Goal: Task Accomplishment & Management: Complete application form

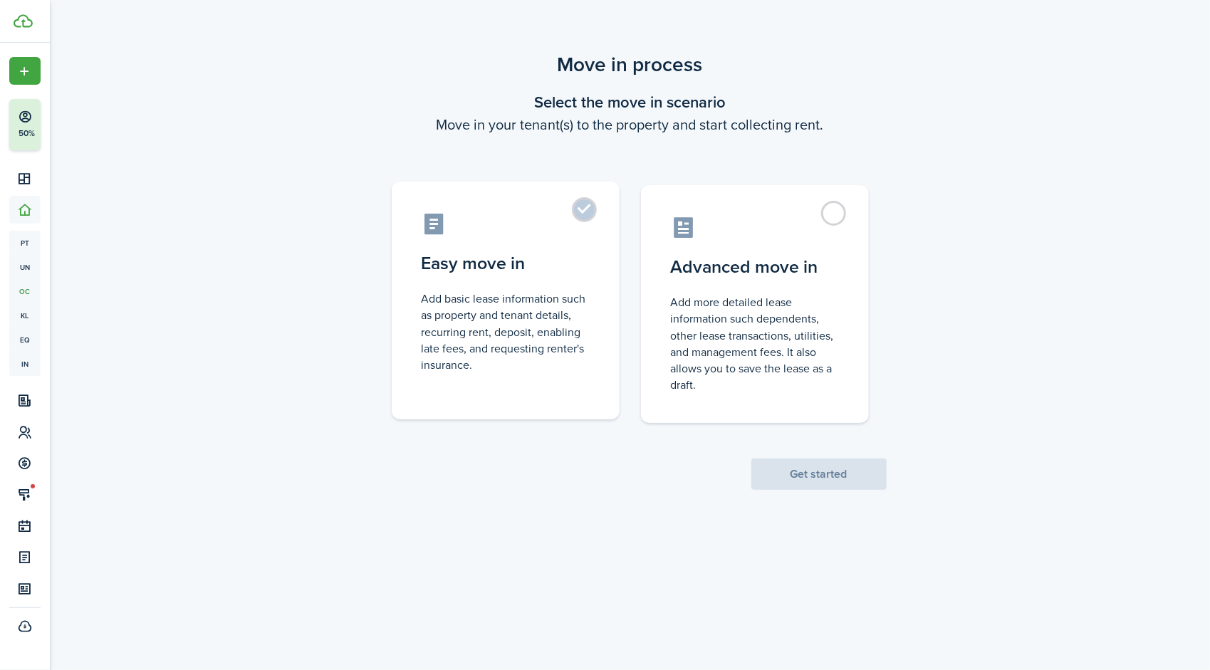
click at [580, 211] on label "Easy move in Add basic lease information such as property and tenant details, r…" at bounding box center [506, 301] width 228 height 238
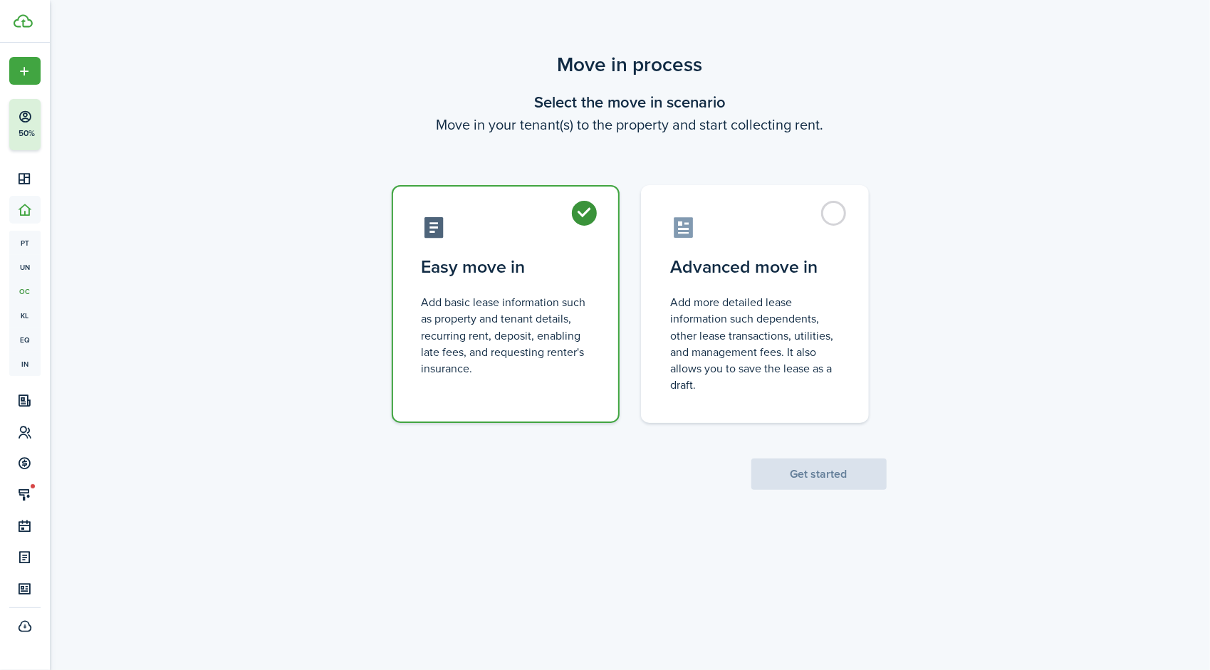
radio input "true"
click at [783, 468] on button "Get started" at bounding box center [818, 474] width 135 height 31
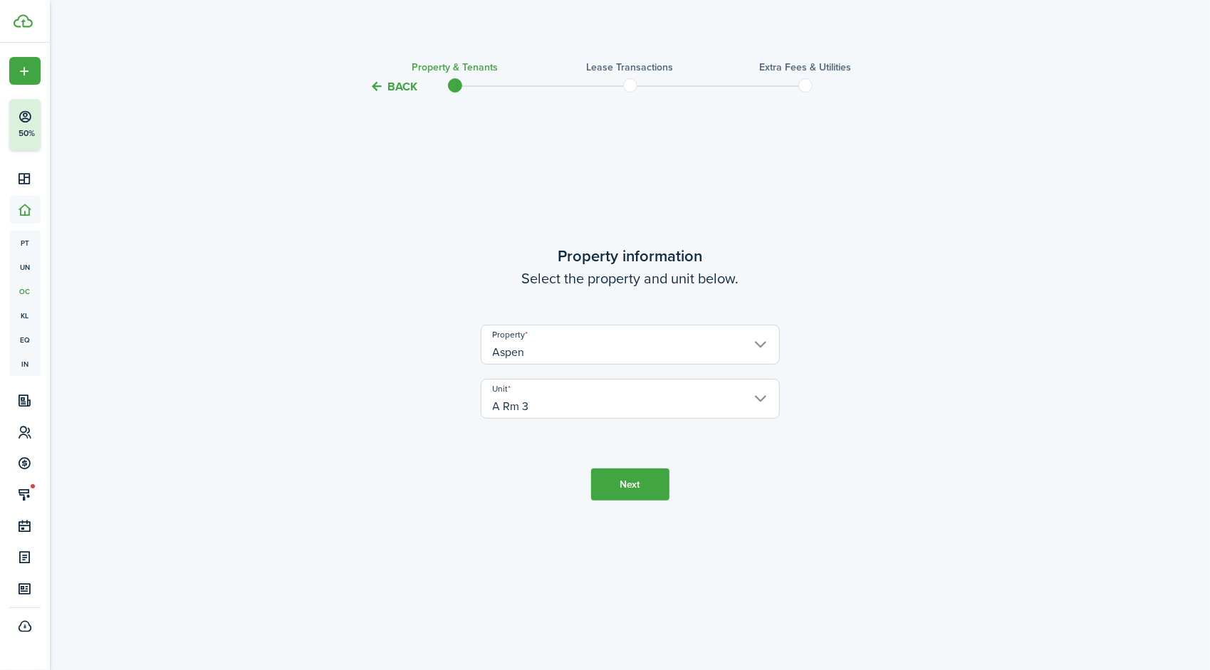
click at [627, 487] on button "Next" at bounding box center [630, 484] width 78 height 32
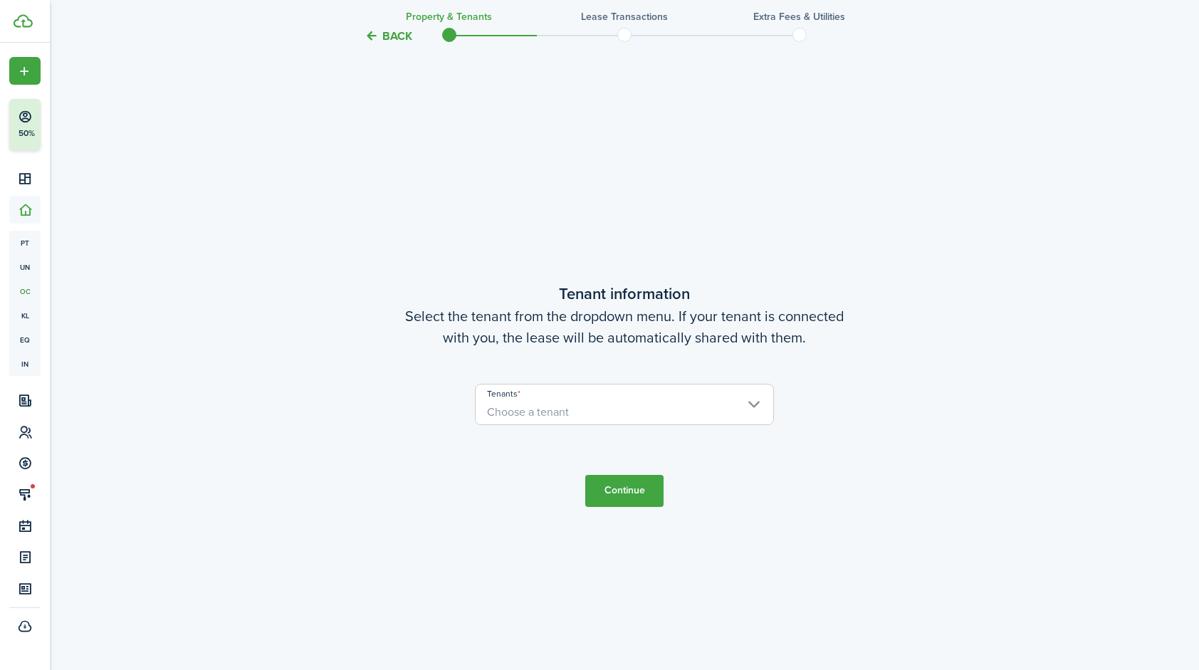
scroll to position [575, 0]
click at [587, 407] on span "Choose a tenant" at bounding box center [625, 409] width 298 height 24
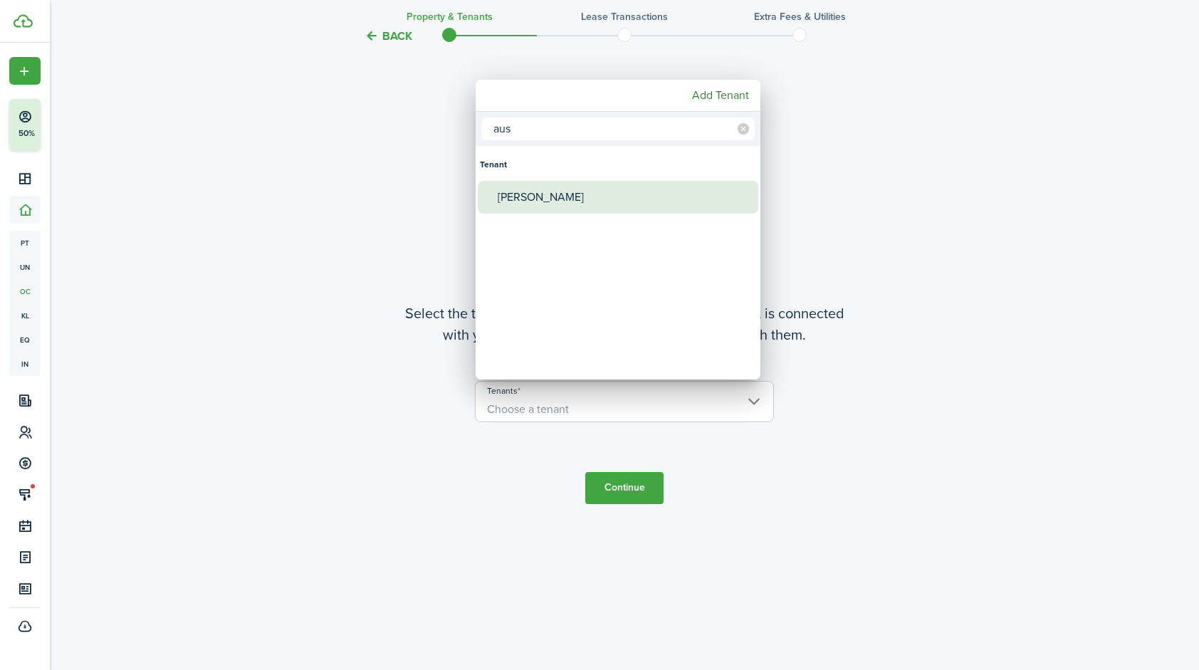
type input "aus"
click at [557, 199] on div "[PERSON_NAME]" at bounding box center [624, 197] width 252 height 33
type input "[PERSON_NAME]"
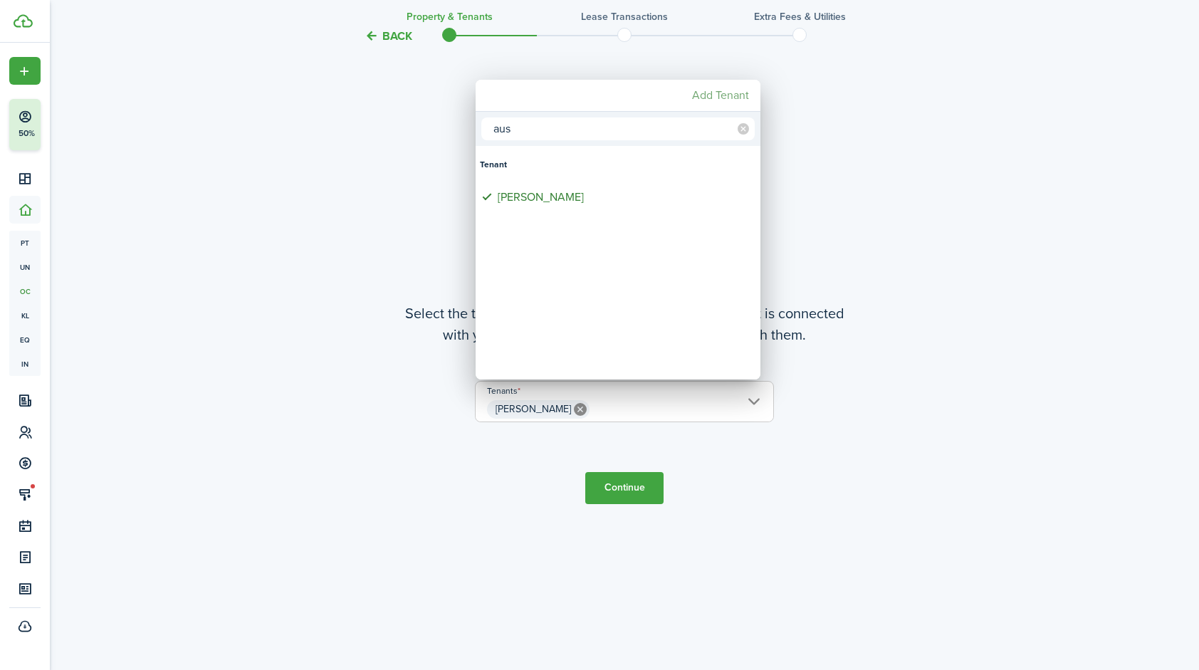
click at [728, 91] on mbsc-button "Add Tenant" at bounding box center [720, 96] width 68 height 26
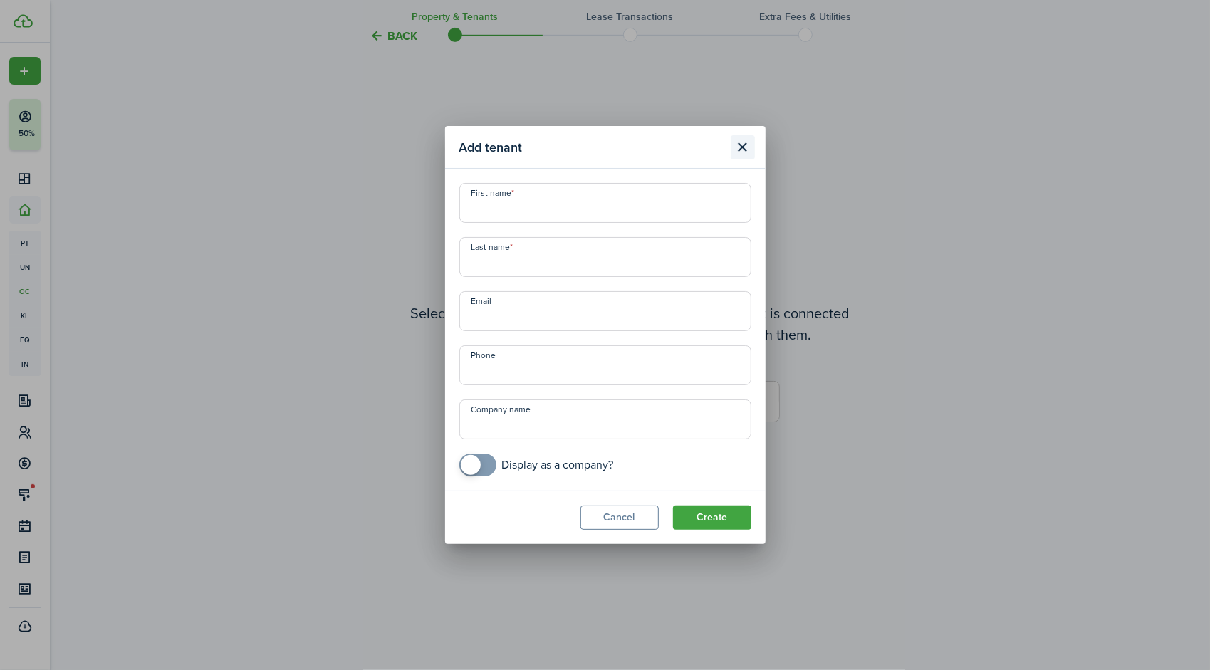
click at [735, 151] on button "Close modal" at bounding box center [742, 147] width 24 height 24
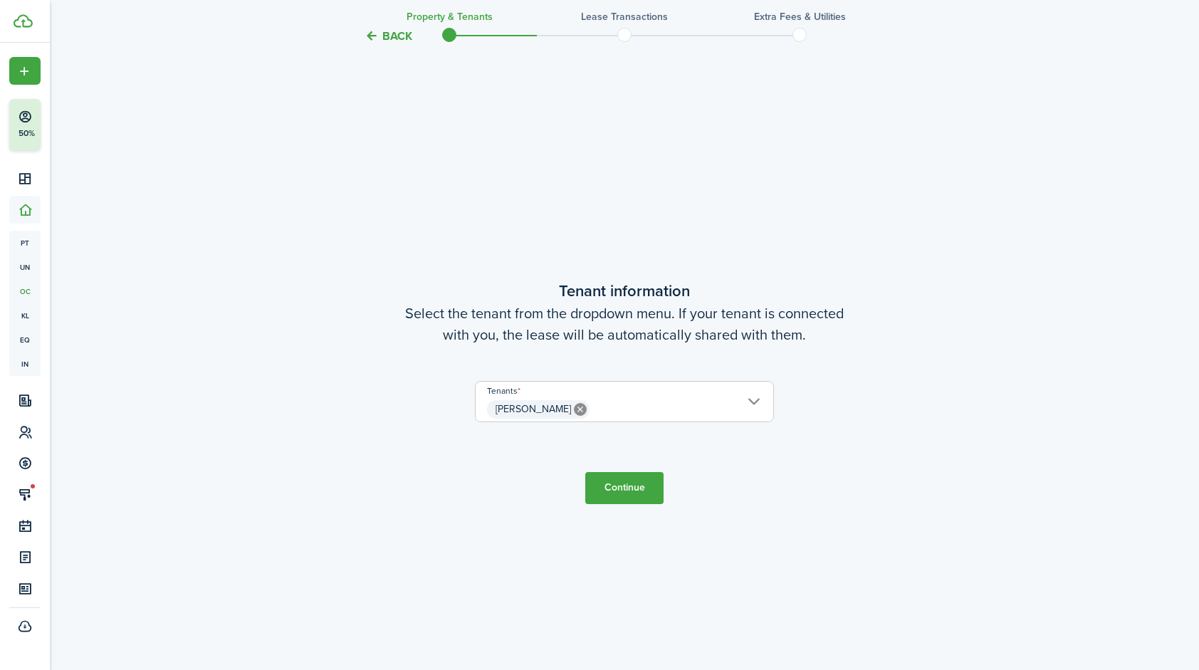
click at [607, 487] on button "Continue" at bounding box center [624, 488] width 78 height 32
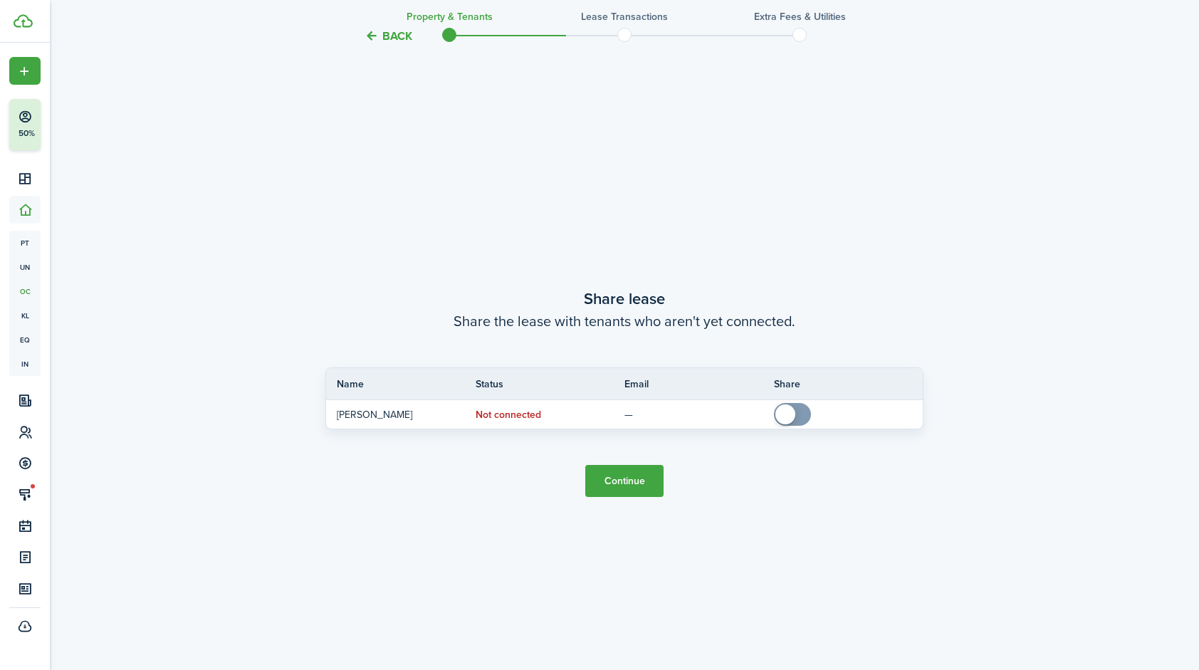
scroll to position [1245, 0]
click at [615, 483] on button "Continue" at bounding box center [624, 480] width 78 height 32
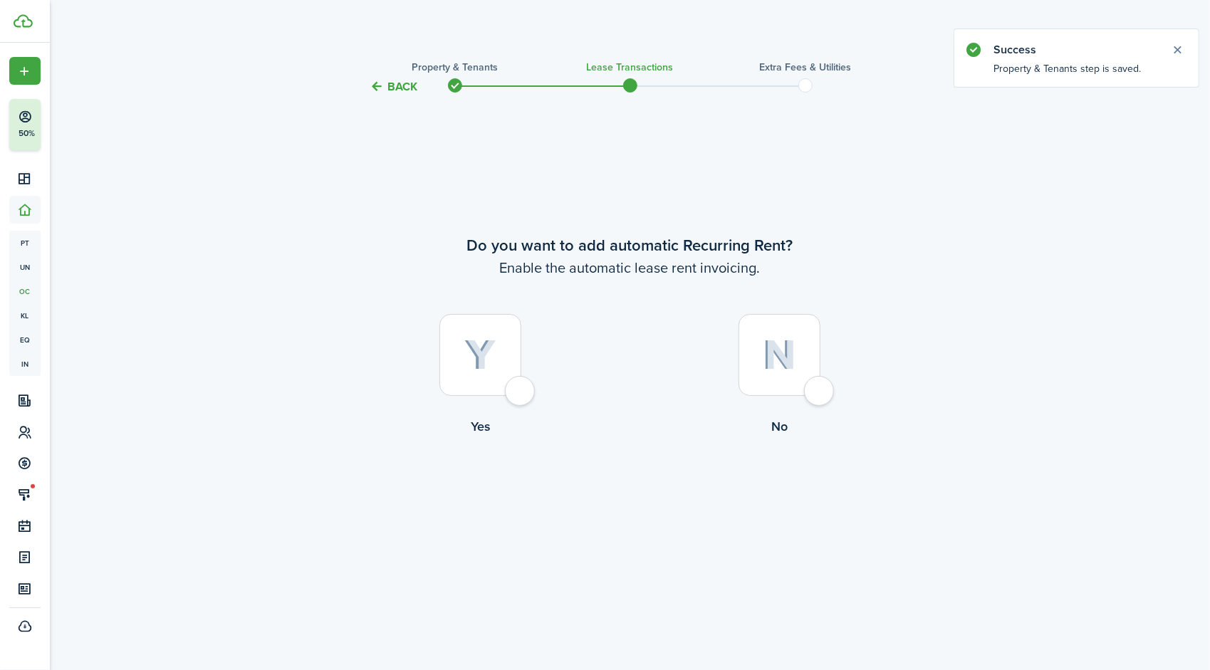
click at [515, 383] on div at bounding box center [480, 355] width 82 height 82
radio input "true"
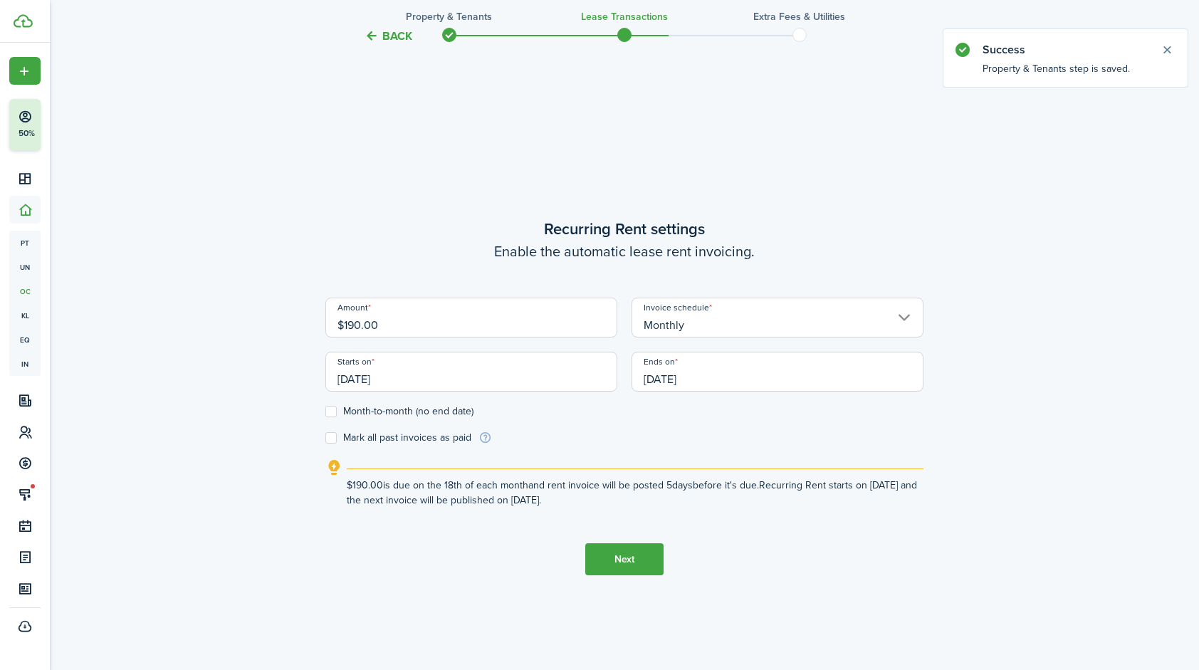
scroll to position [575, 0]
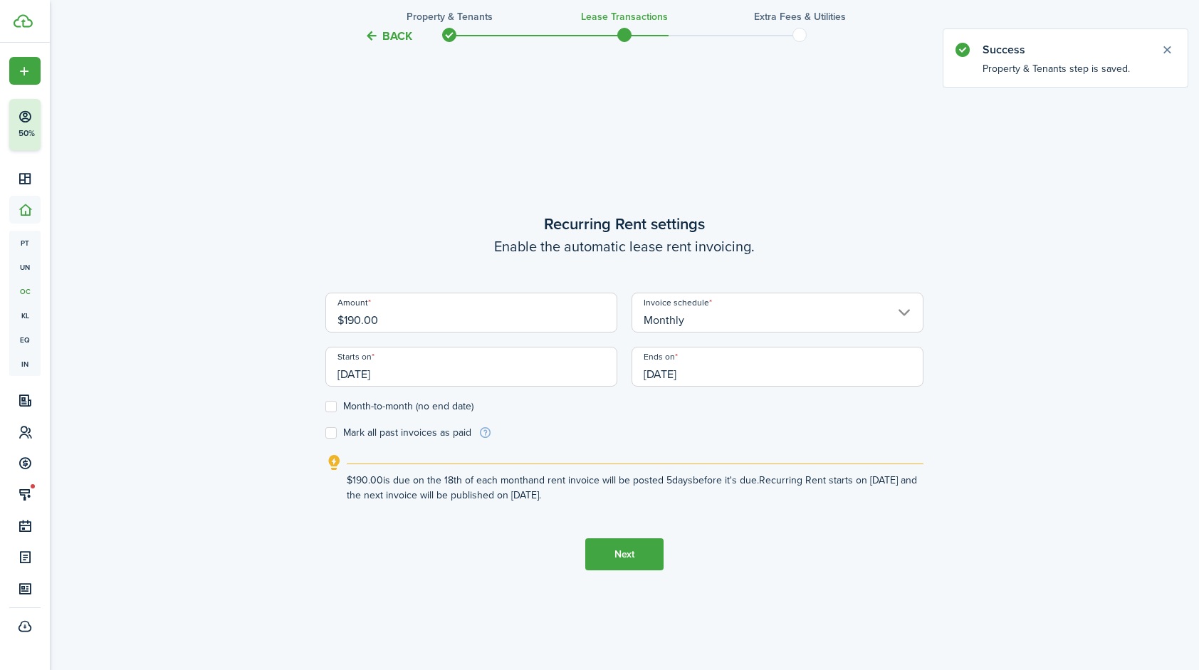
click at [723, 307] on input "Monthly" at bounding box center [778, 313] width 292 height 40
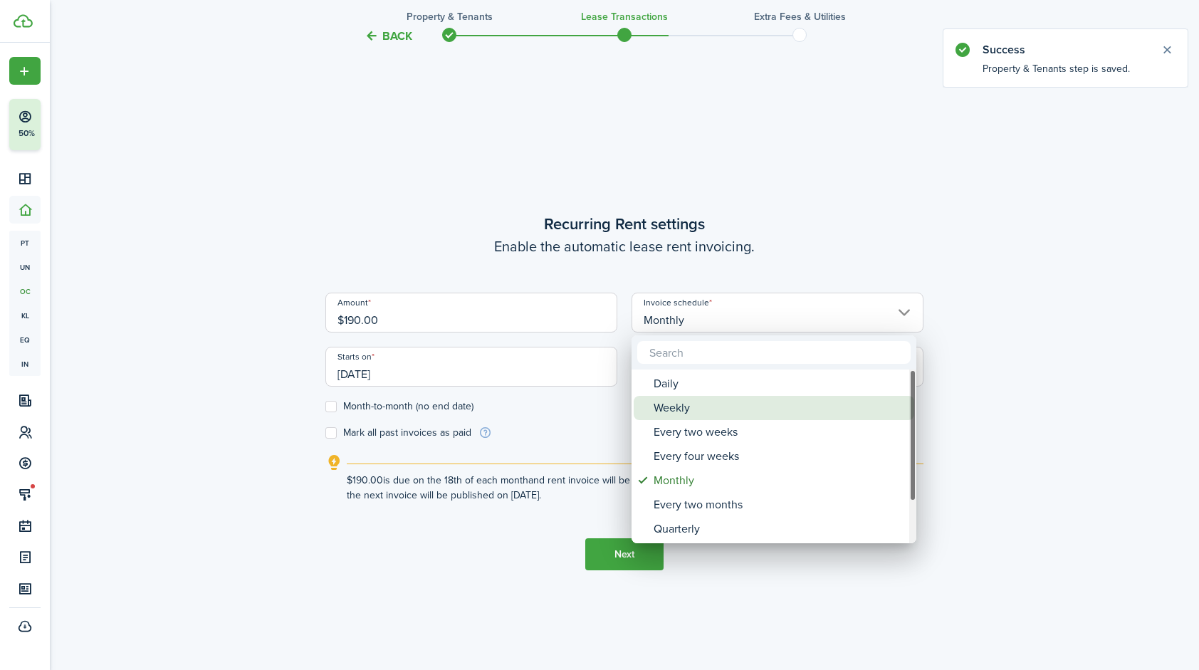
click at [707, 407] on div "Weekly" at bounding box center [780, 408] width 252 height 24
type input "Weekly"
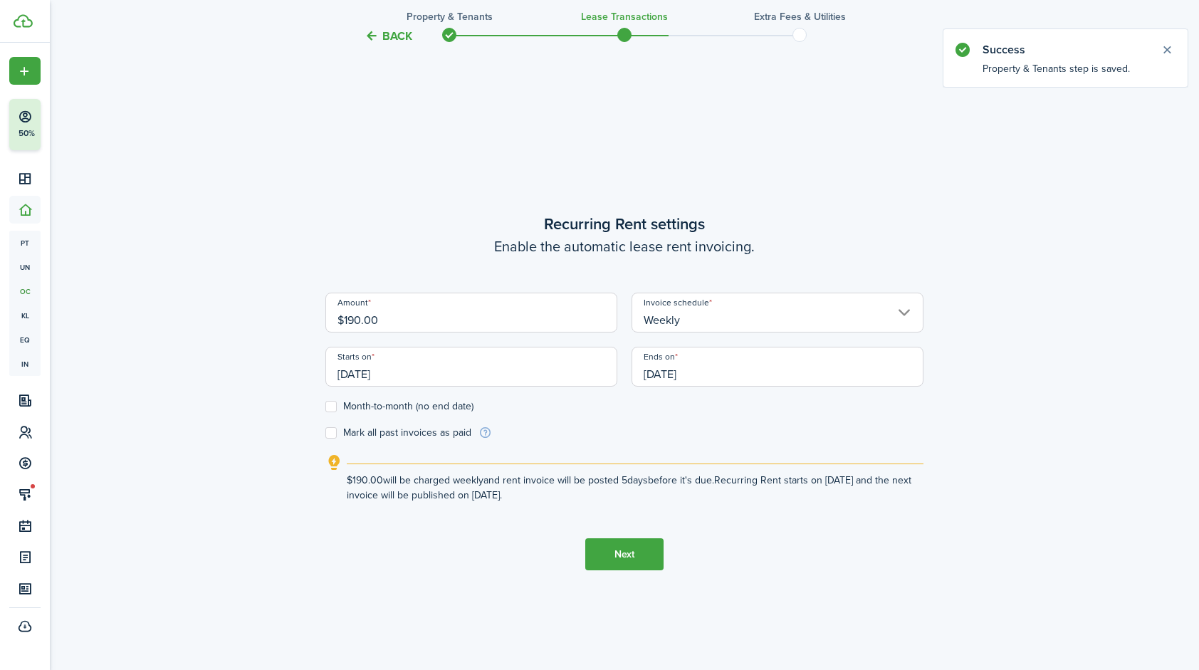
click at [506, 367] on input "[DATE]" at bounding box center [471, 367] width 292 height 40
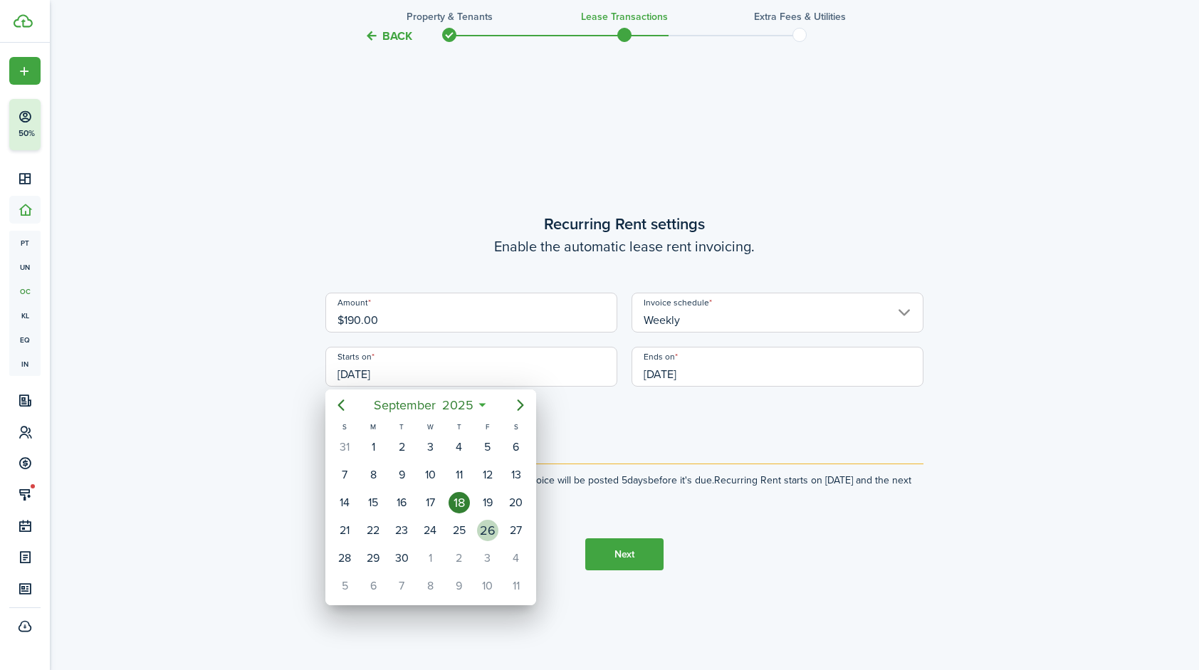
click at [486, 529] on div "26" at bounding box center [487, 530] width 21 height 21
type input "[DATE]"
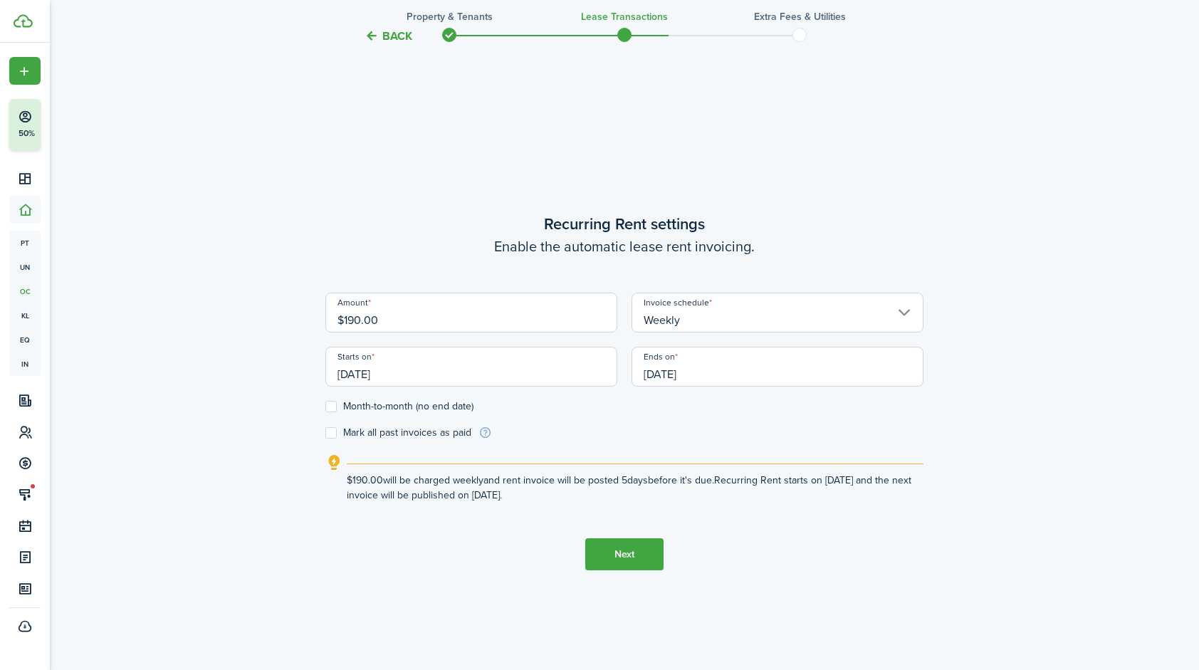
click at [330, 404] on label "Month-to-month (no end date)" at bounding box center [399, 406] width 148 height 11
click at [325, 407] on input "Month-to-month (no end date)" at bounding box center [325, 407] width 1 height 1
checkbox input "true"
click at [416, 374] on input "[DATE]" at bounding box center [471, 367] width 292 height 40
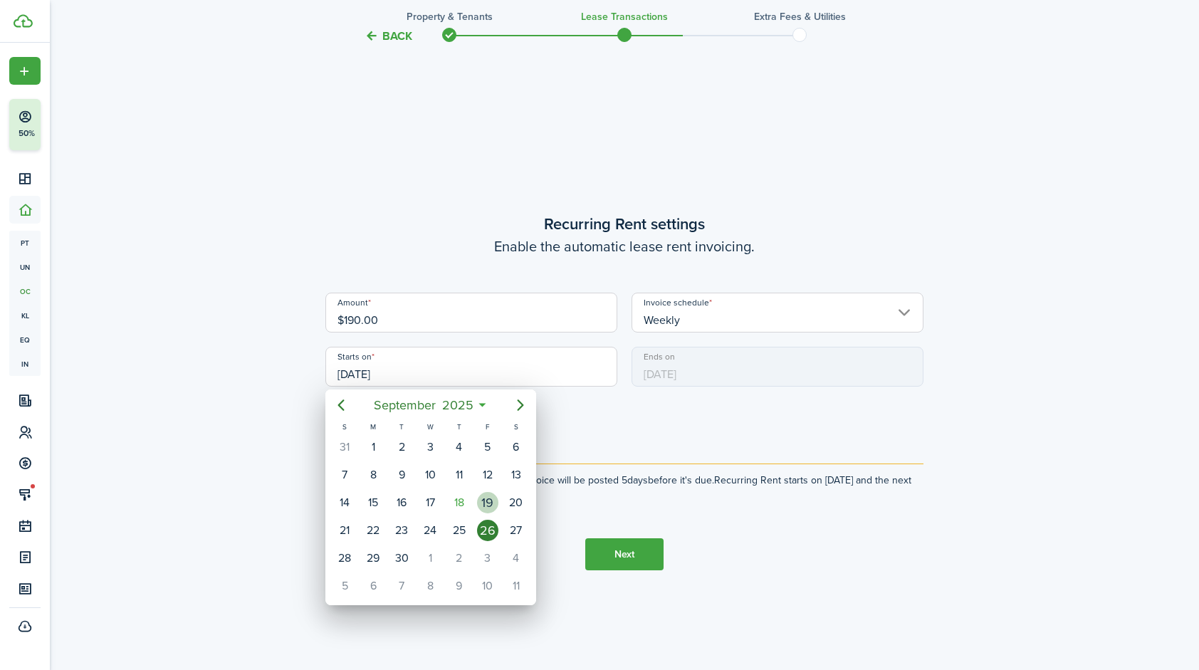
click at [489, 497] on div "19" at bounding box center [487, 502] width 21 height 21
type input "[DATE]"
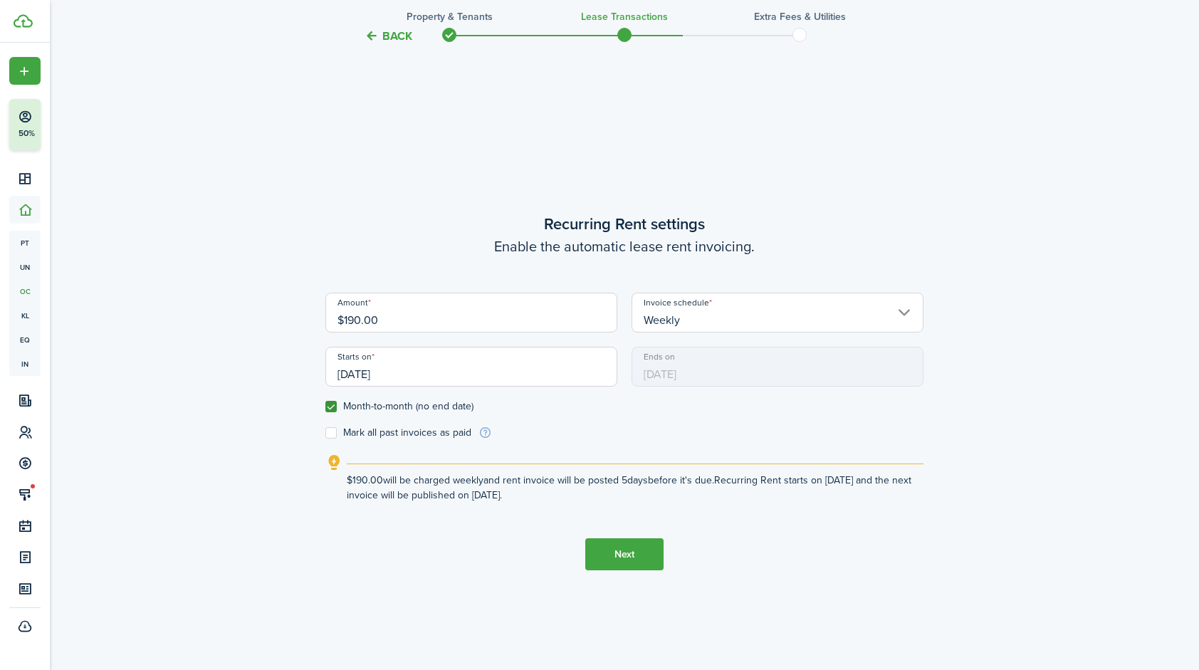
click at [605, 554] on button "Next" at bounding box center [624, 554] width 78 height 32
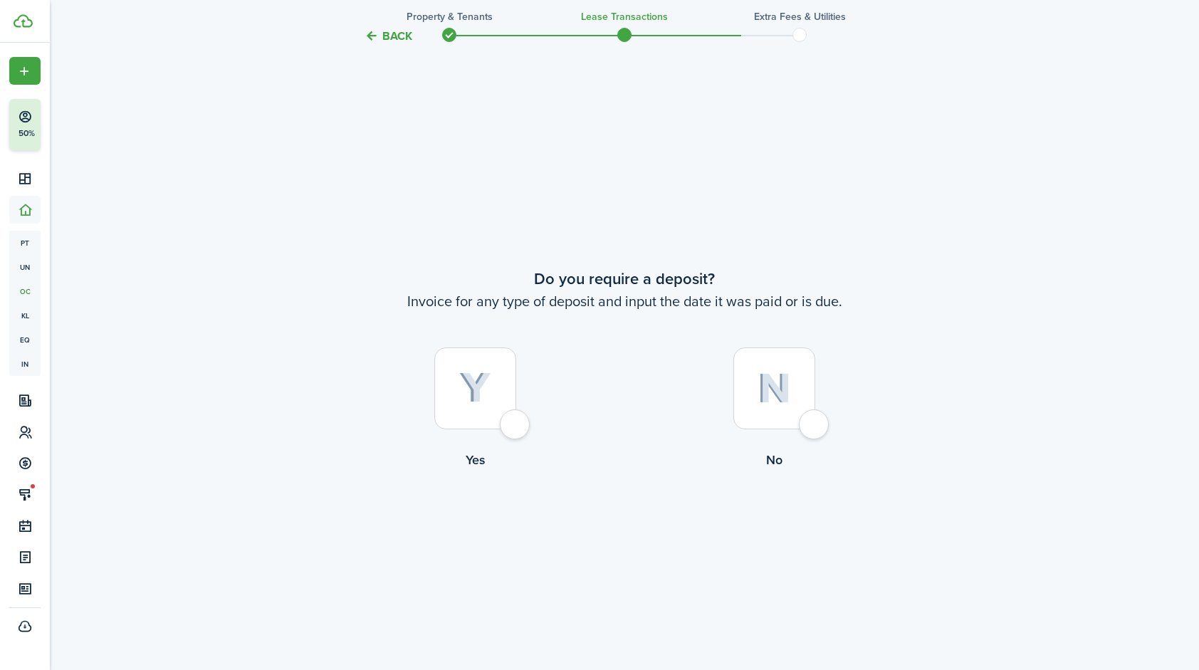
scroll to position [1245, 0]
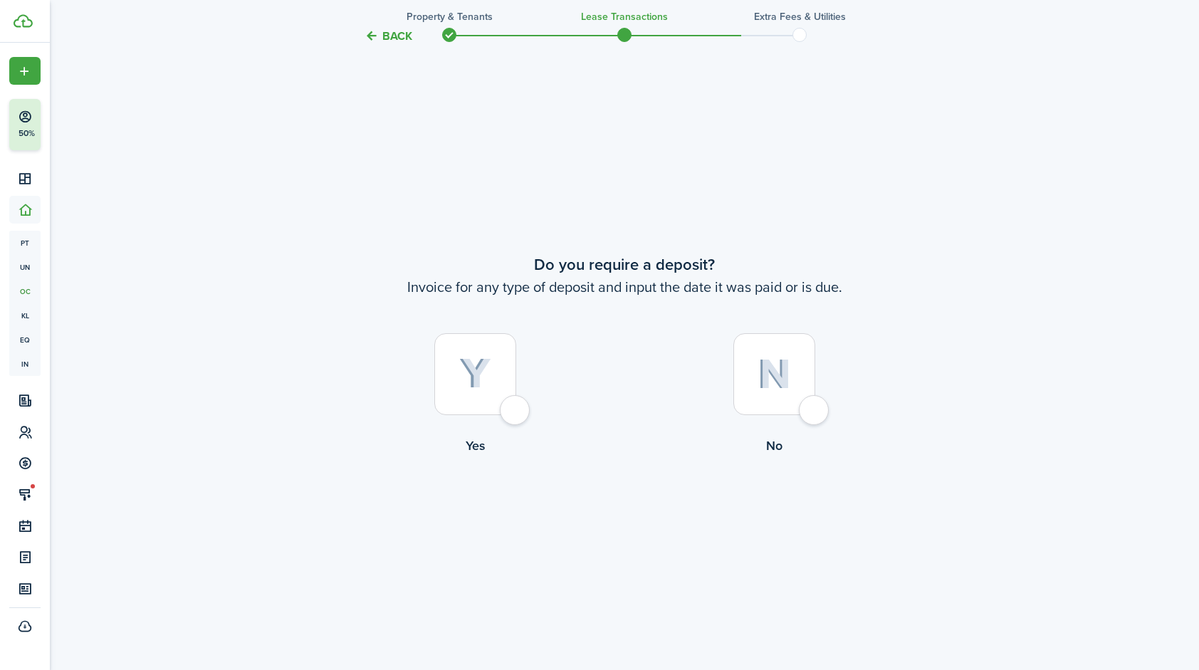
click at [511, 410] on div at bounding box center [475, 374] width 82 height 82
radio input "true"
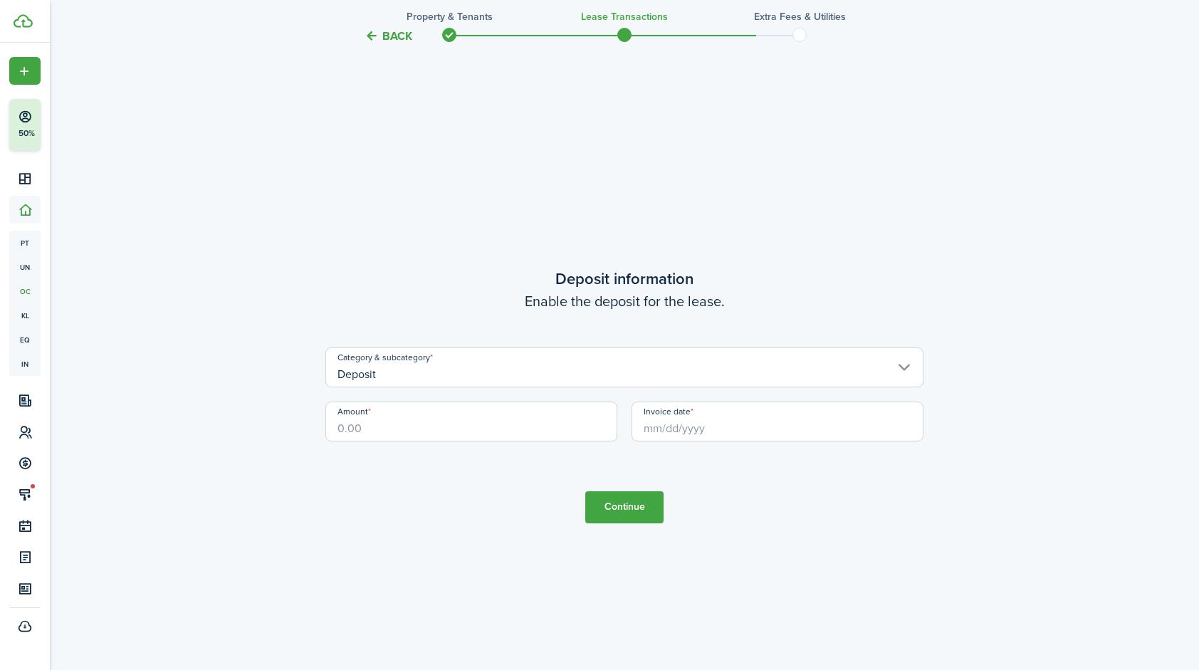
scroll to position [1915, 0]
click at [414, 429] on input "Amount" at bounding box center [471, 417] width 292 height 40
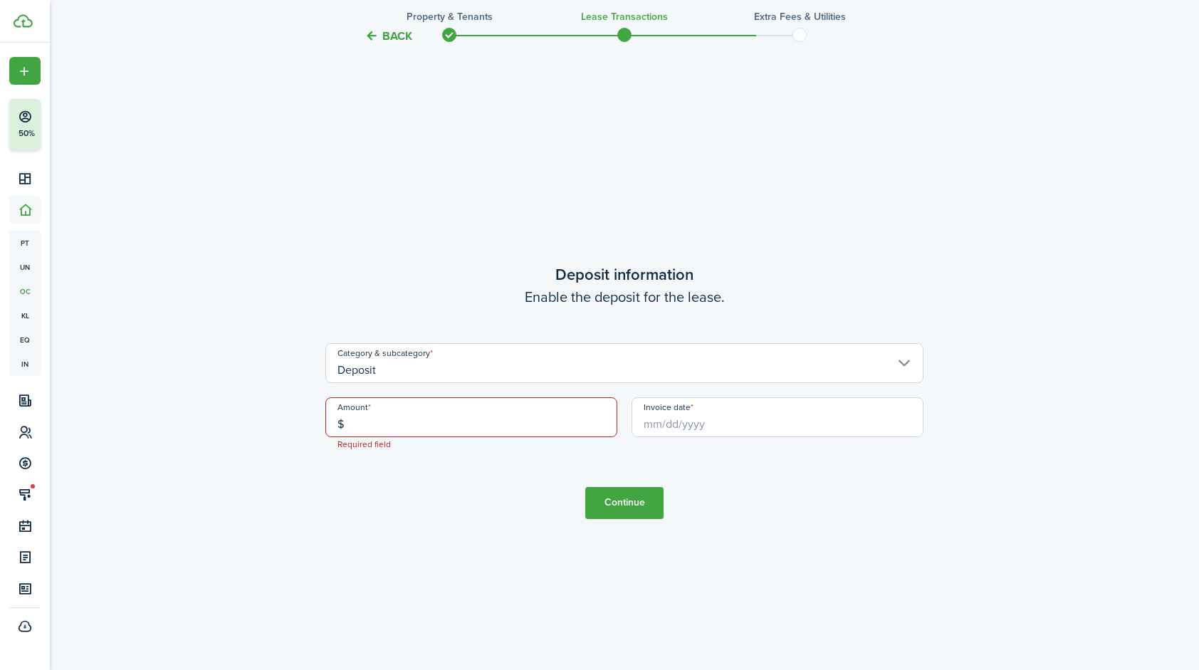
click at [404, 427] on input "$" at bounding box center [471, 417] width 292 height 40
click at [722, 426] on input "Invoice date" at bounding box center [778, 417] width 292 height 40
type input "$750.00"
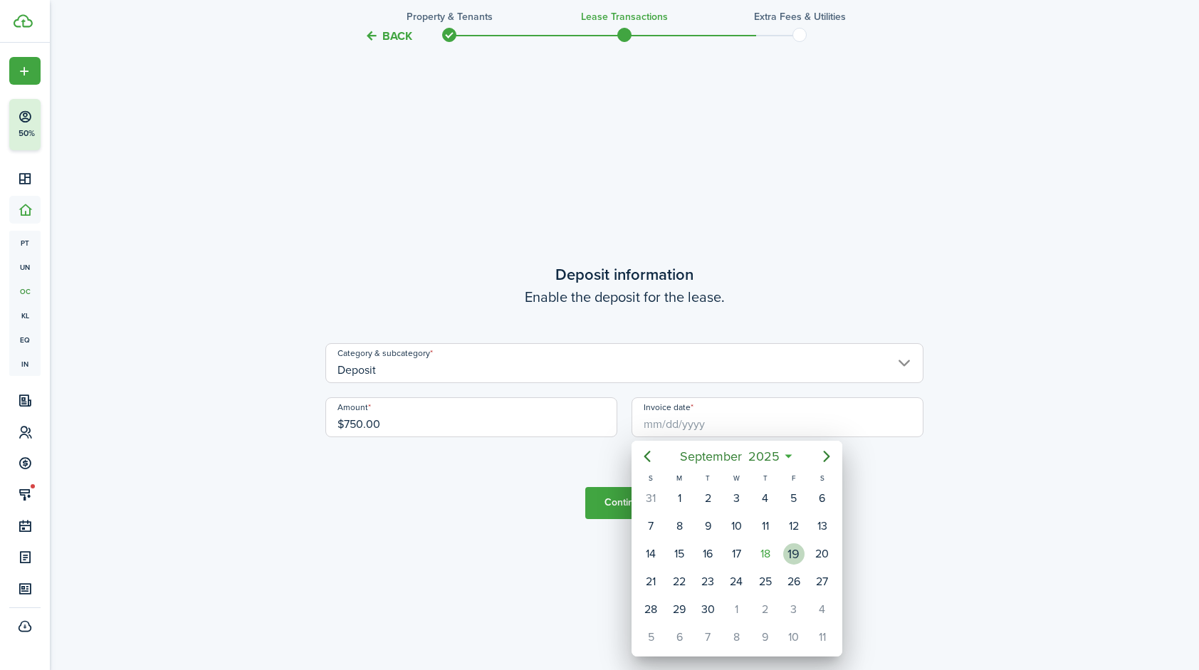
click at [798, 548] on div "19" at bounding box center [793, 553] width 21 height 21
type input "[DATE]"
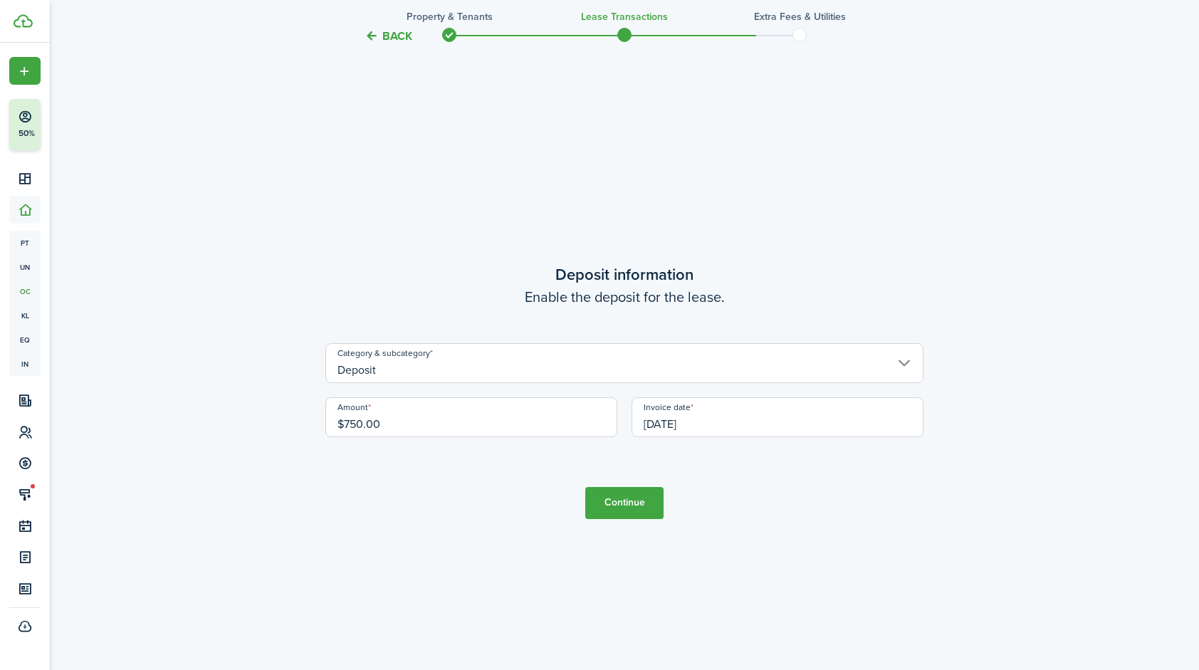
click at [638, 503] on button "Continue" at bounding box center [624, 503] width 78 height 32
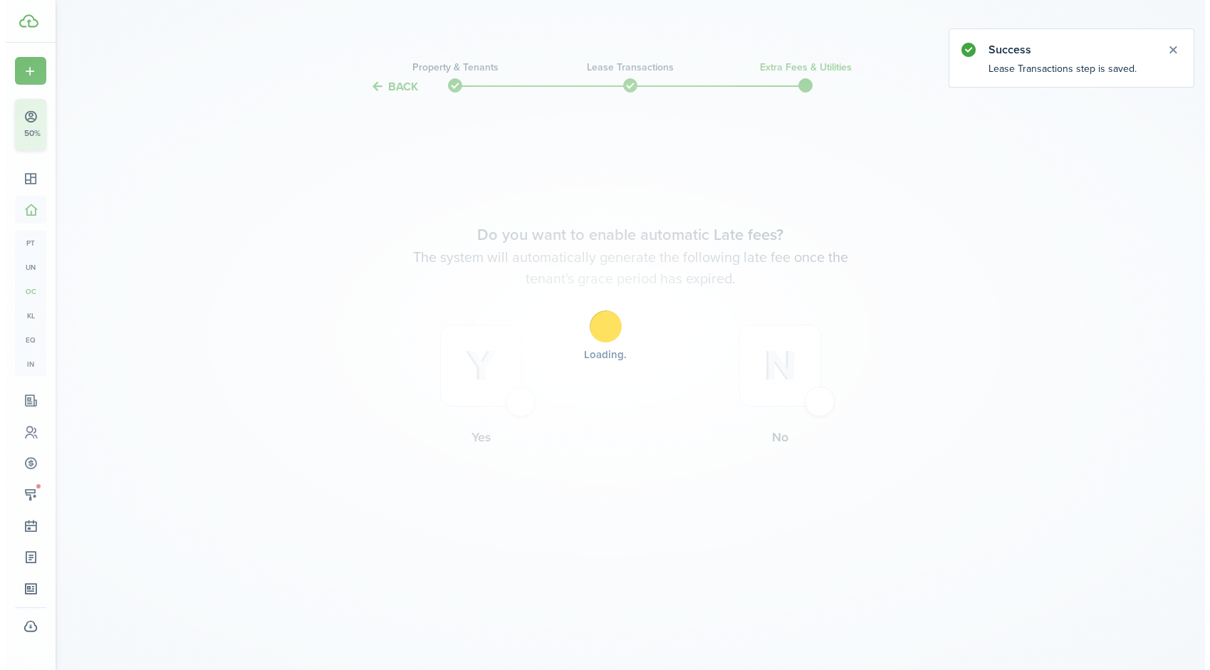
scroll to position [0, 0]
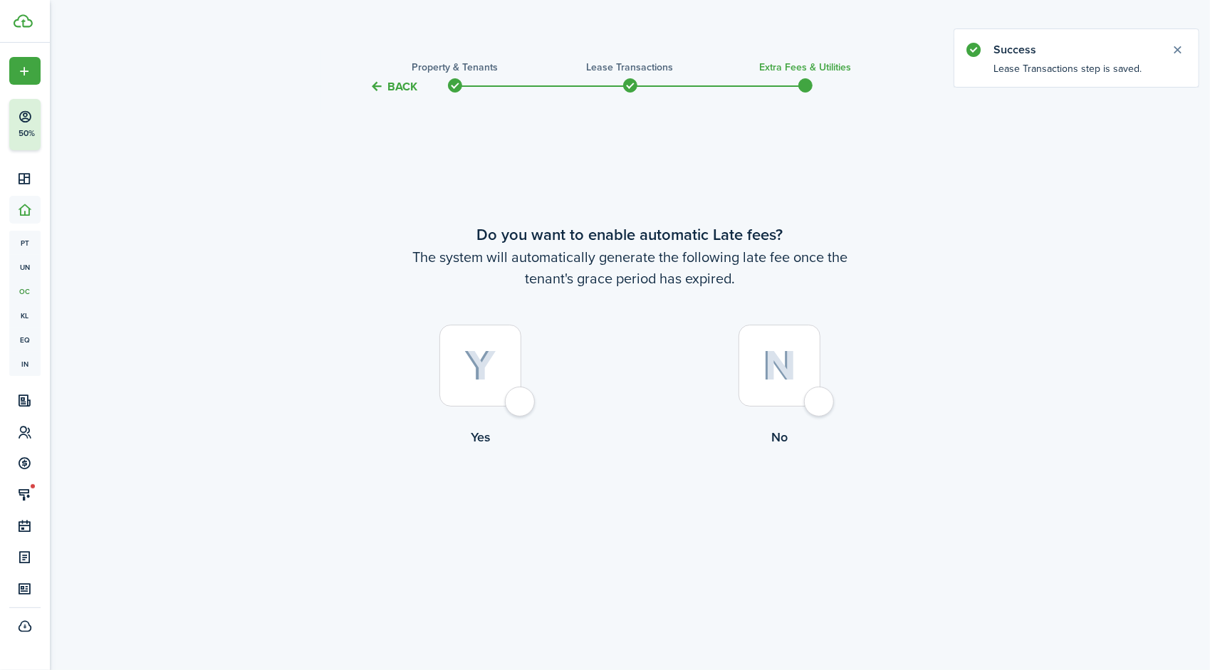
click at [816, 401] on div at bounding box center [779, 366] width 82 height 82
radio input "true"
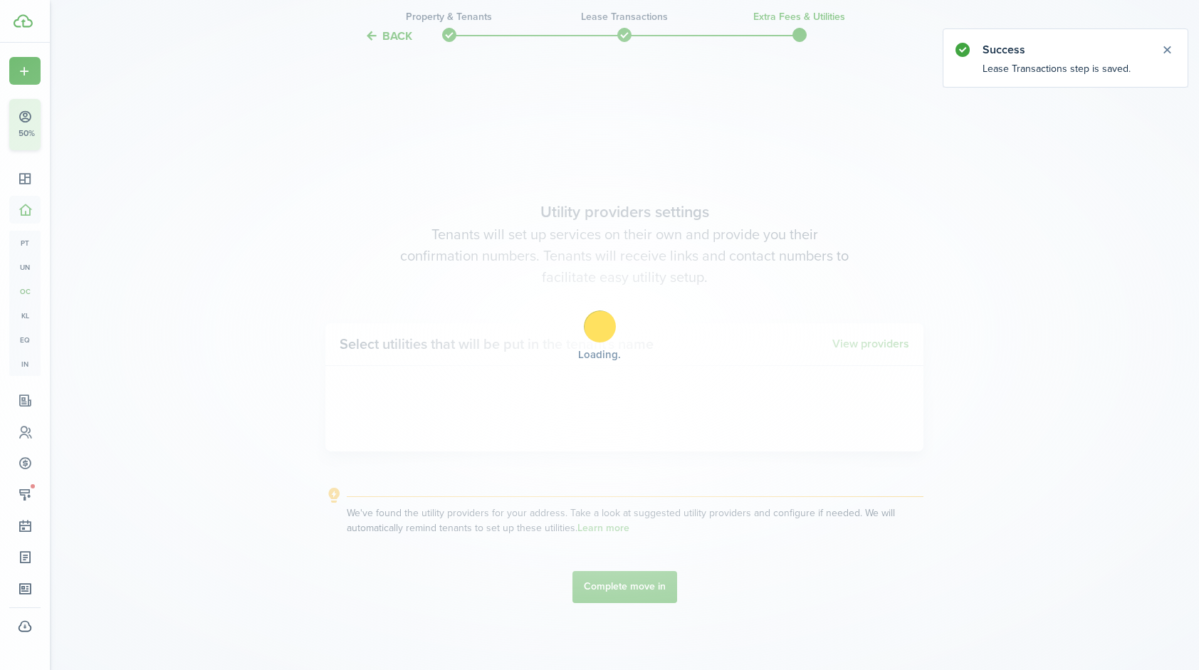
scroll to position [575, 0]
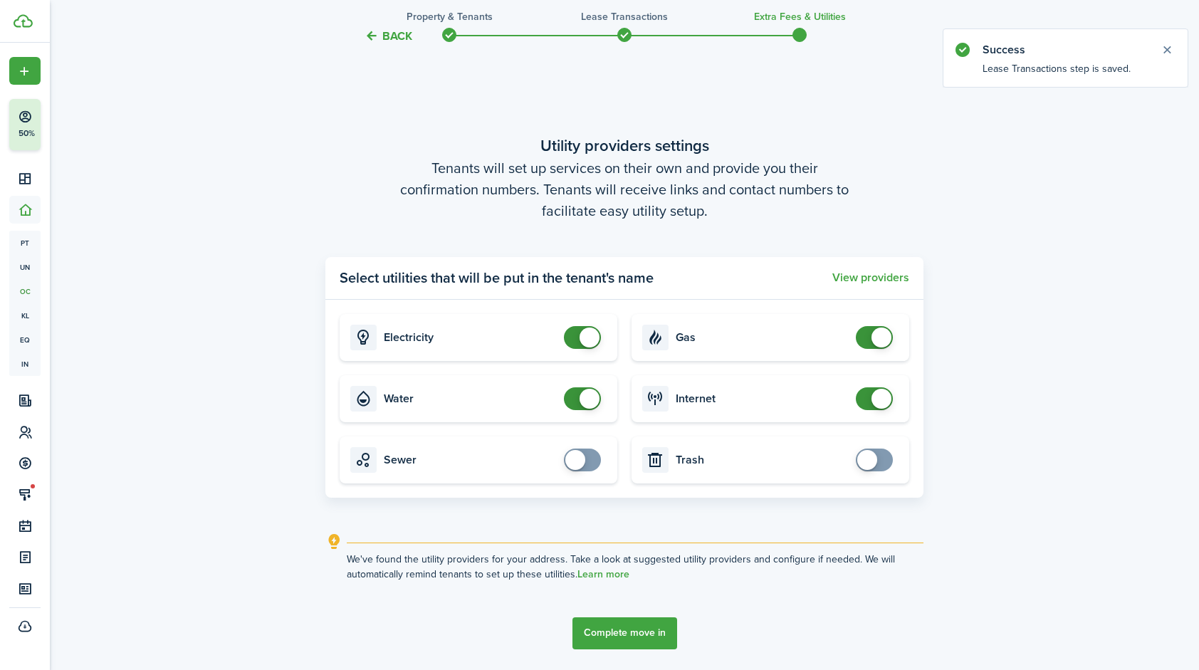
click at [602, 634] on button "Complete move in" at bounding box center [624, 633] width 105 height 32
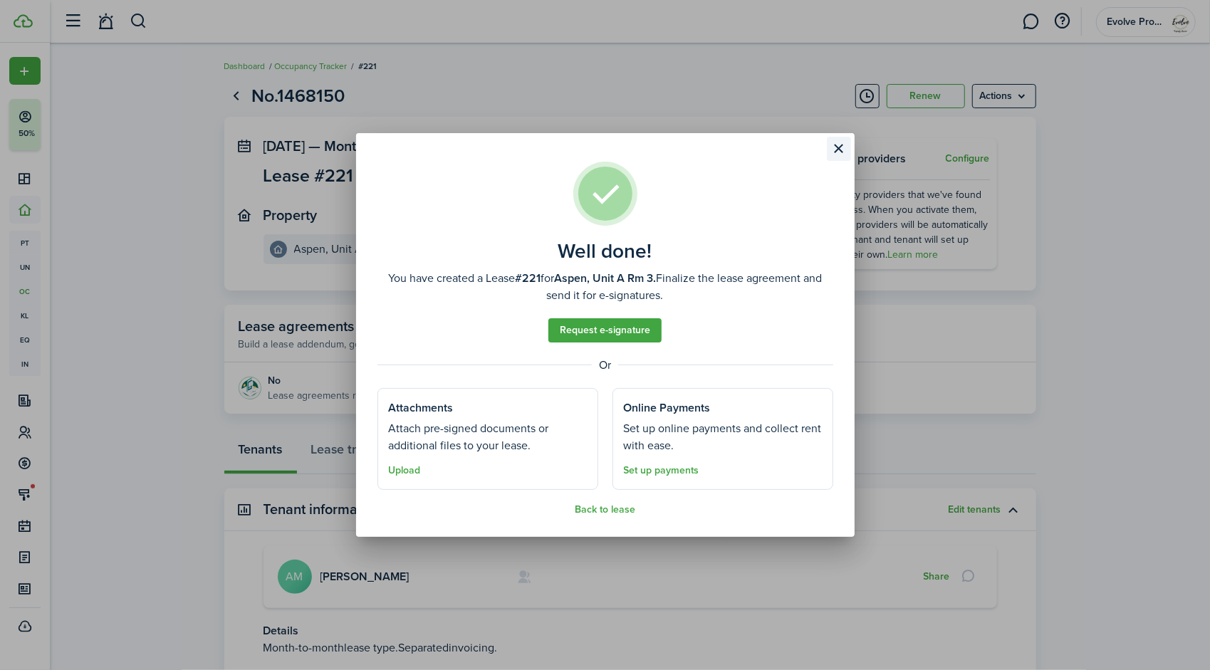
click at [834, 150] on button "Close modal" at bounding box center [839, 149] width 24 height 24
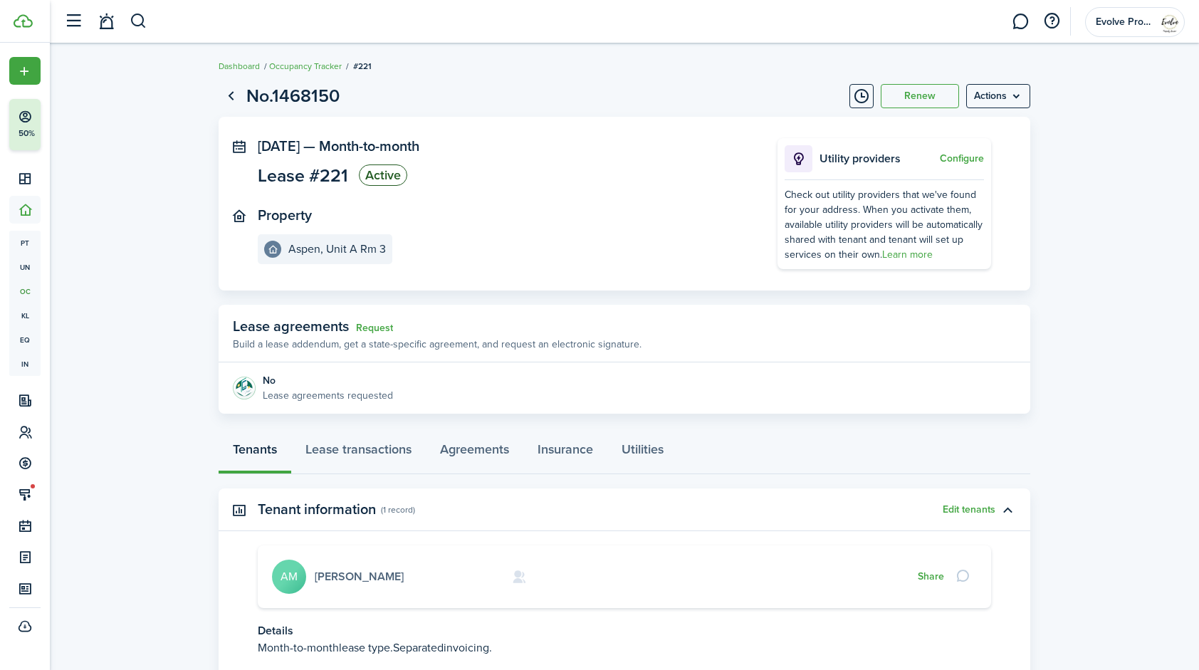
click at [347, 577] on link "[PERSON_NAME]" at bounding box center [359, 576] width 89 height 16
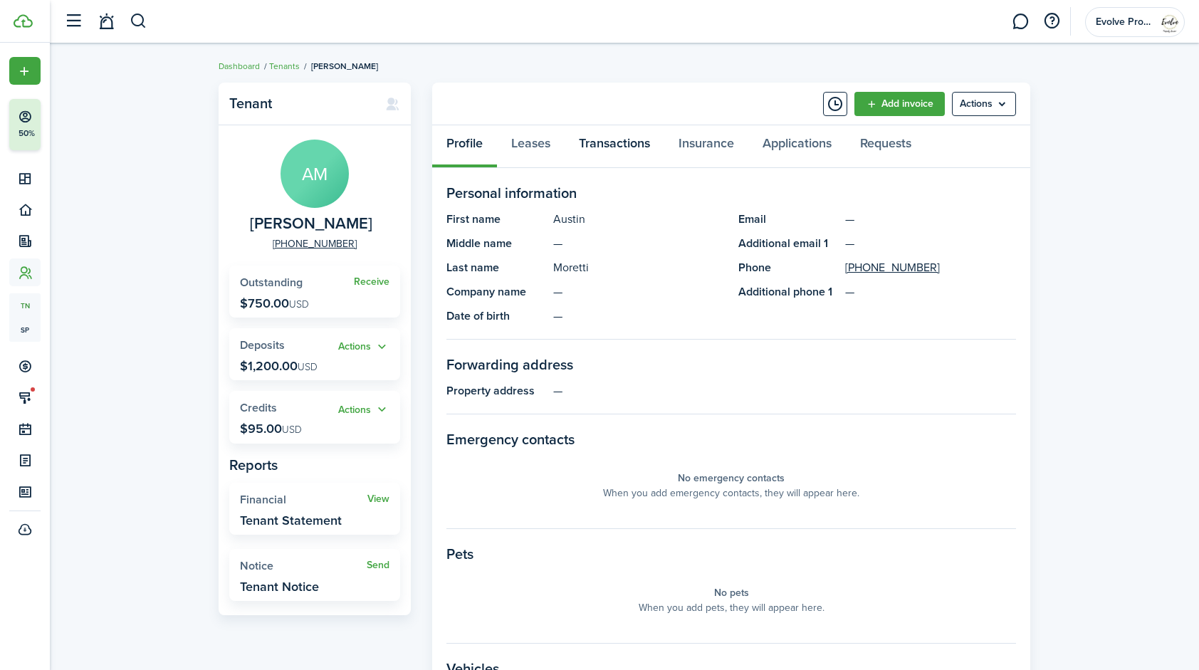
click at [629, 137] on link "Transactions" at bounding box center [615, 146] width 100 height 43
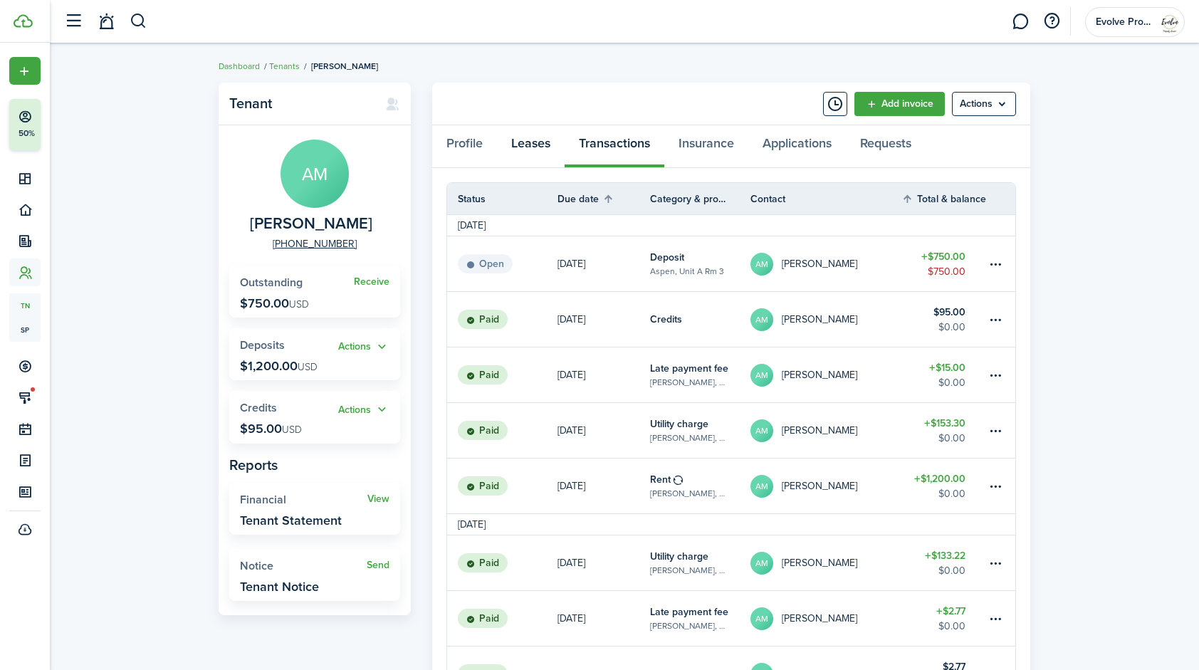
click at [528, 141] on link "Leases" at bounding box center [531, 146] width 68 height 43
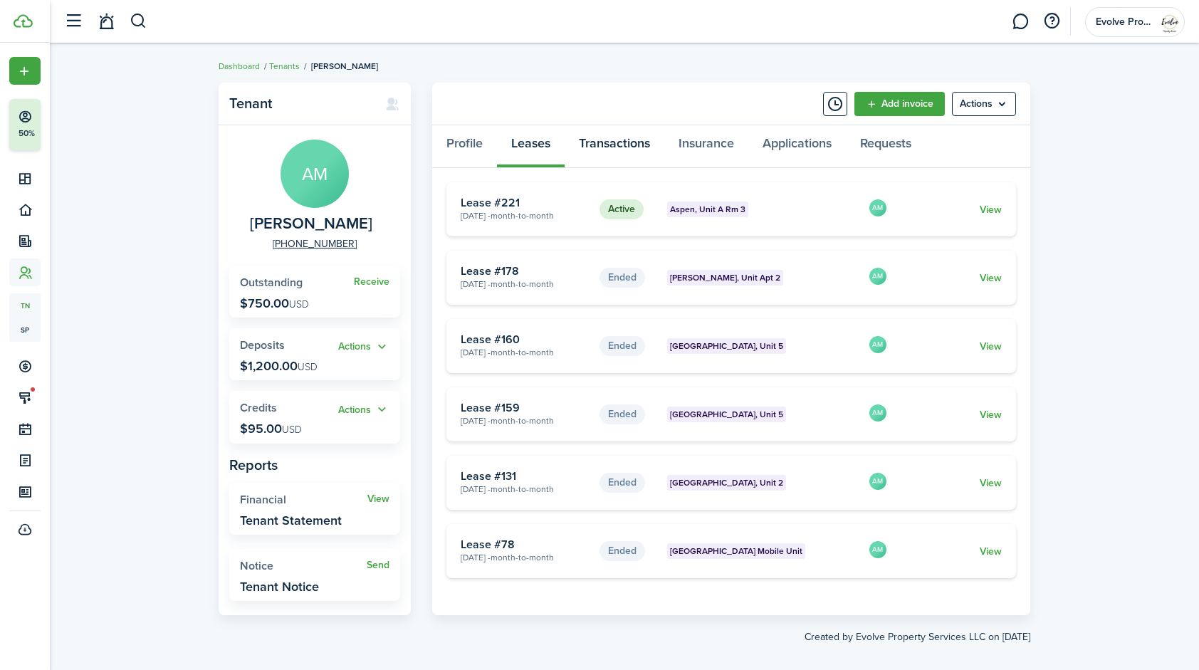
click at [621, 147] on link "Transactions" at bounding box center [615, 146] width 100 height 43
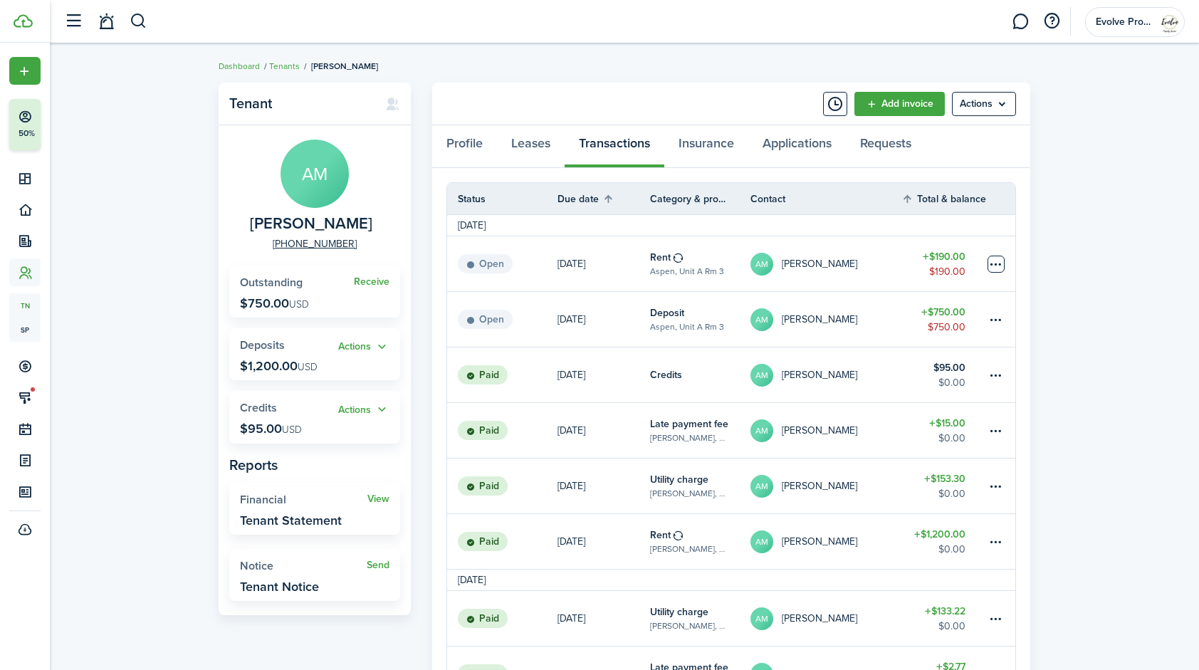
click at [997, 263] on table-menu-btn-icon at bounding box center [995, 264] width 17 height 17
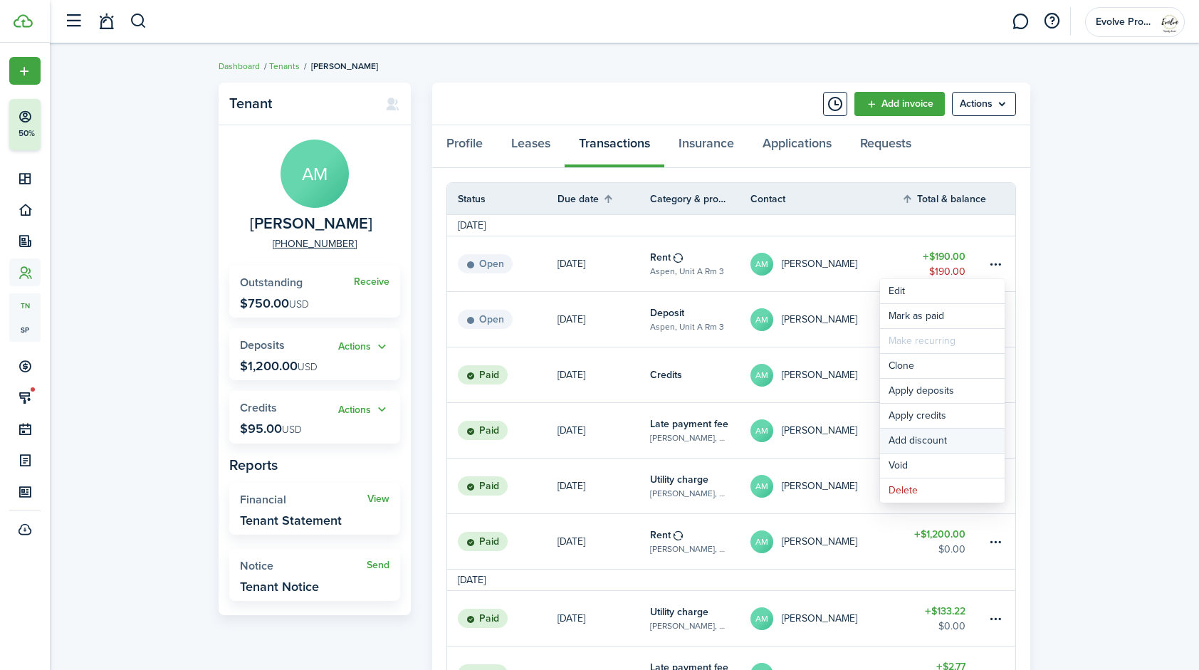
click at [918, 439] on button "Add discount" at bounding box center [942, 441] width 125 height 24
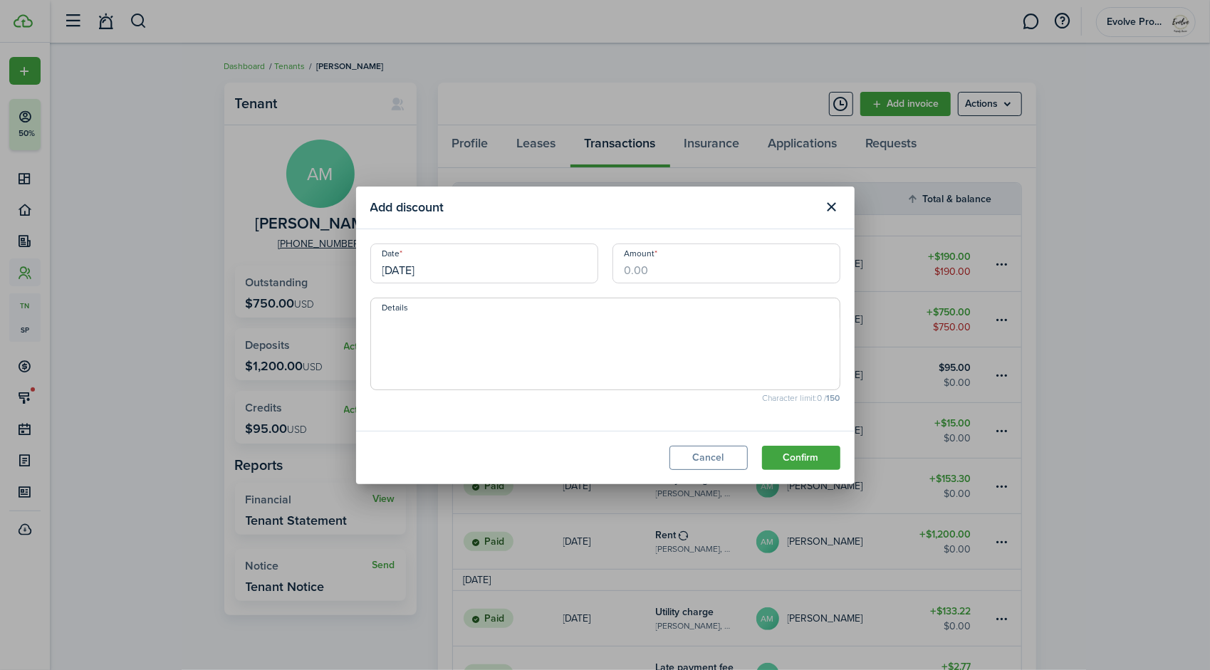
click at [686, 274] on input "Amount" at bounding box center [726, 263] width 228 height 40
type input "$189.99"
click at [463, 342] on textarea "Details" at bounding box center [605, 348] width 468 height 68
type textarea "Already paid with $1200 payment at [PERSON_NAME]"
click at [795, 452] on button "Confirm" at bounding box center [801, 458] width 78 height 24
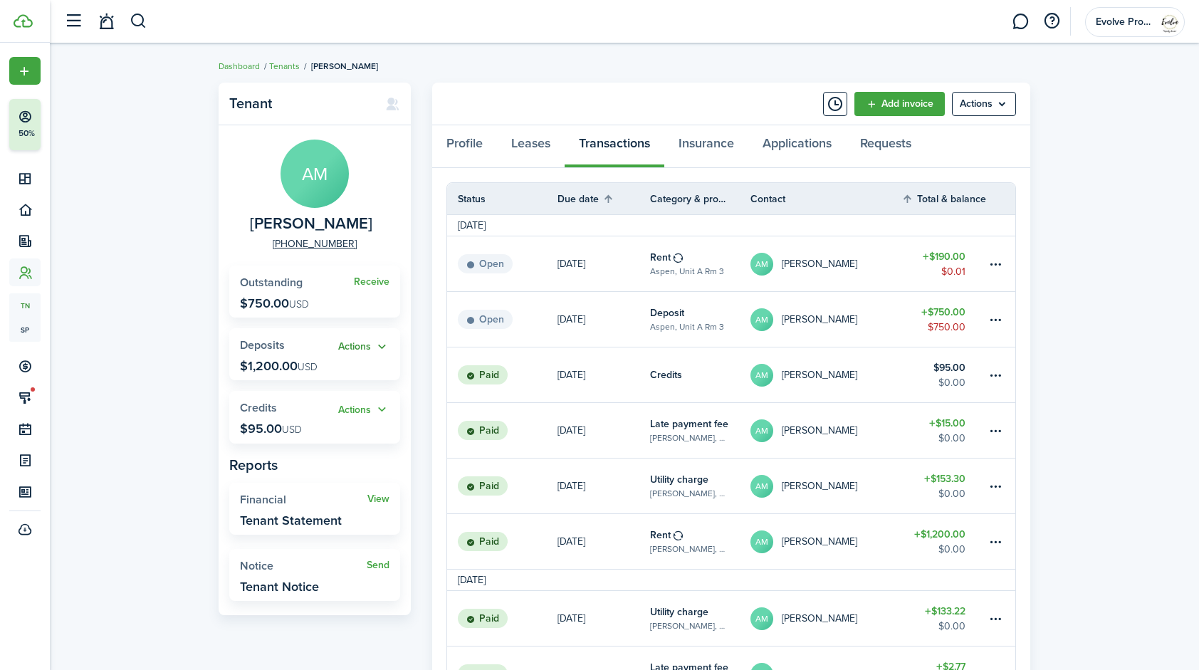
click at [382, 345] on button "Actions" at bounding box center [363, 347] width 51 height 16
click at [303, 397] on link "Apply" at bounding box center [327, 399] width 125 height 25
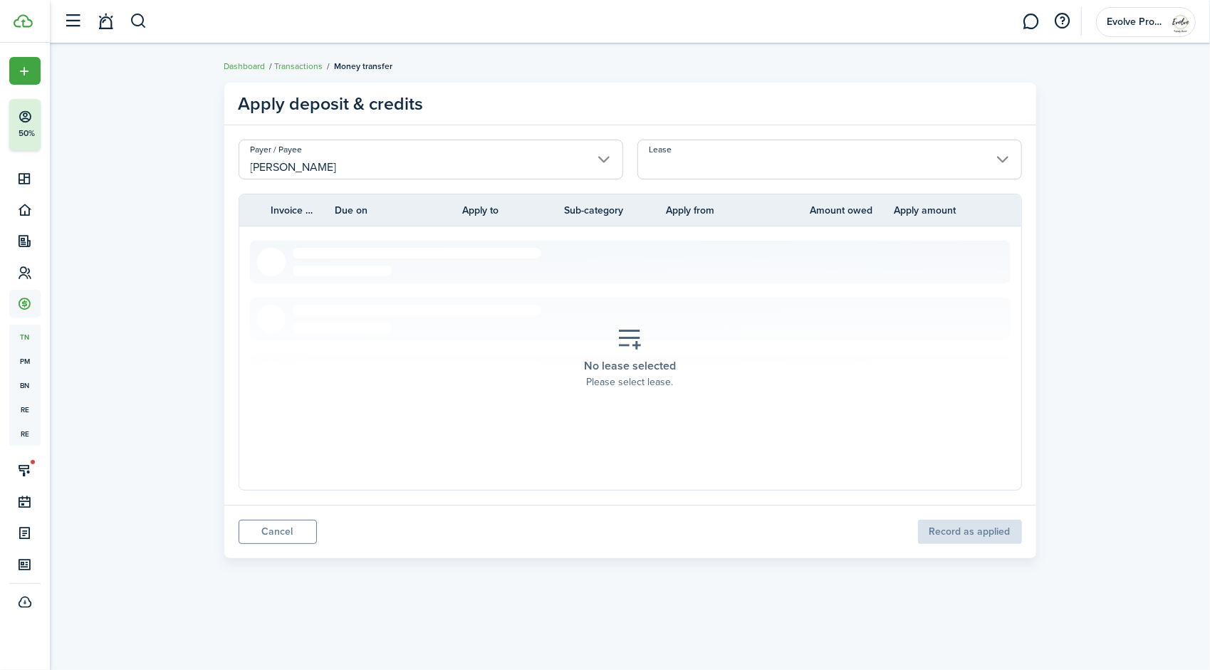
click at [714, 159] on input "Lease" at bounding box center [829, 160] width 384 height 40
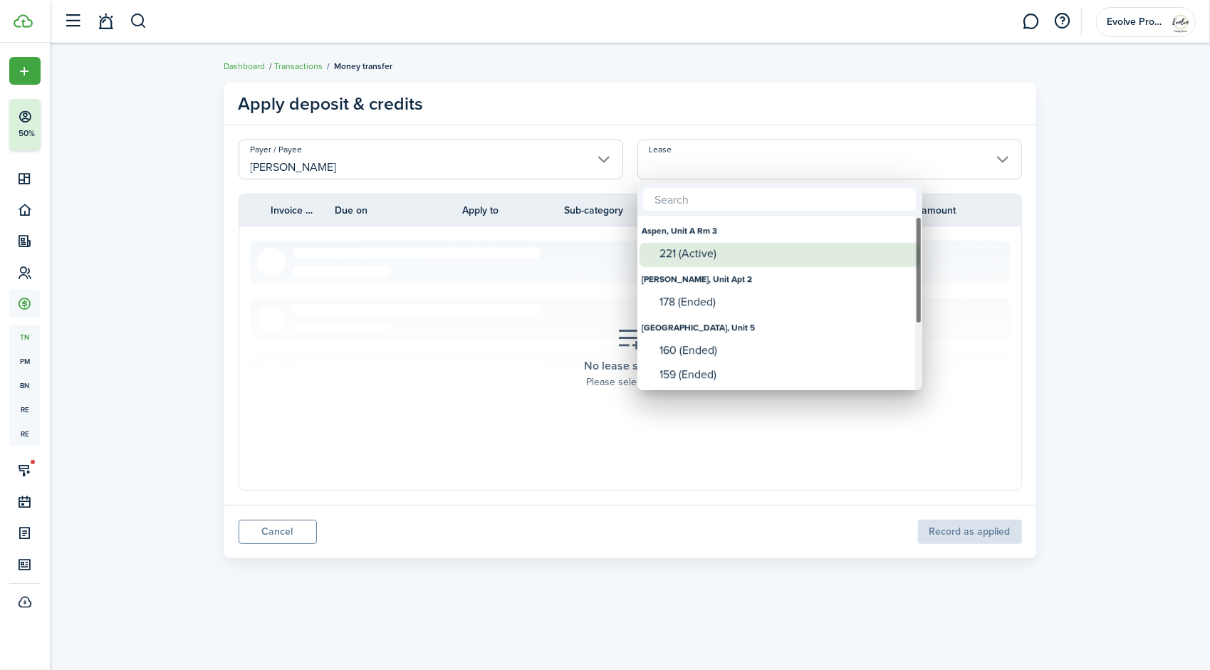
click at [700, 252] on div "221 (Active)" at bounding box center [785, 253] width 252 height 13
type input "Aspen, Unit A Rm 3. Lease #221 (Active)"
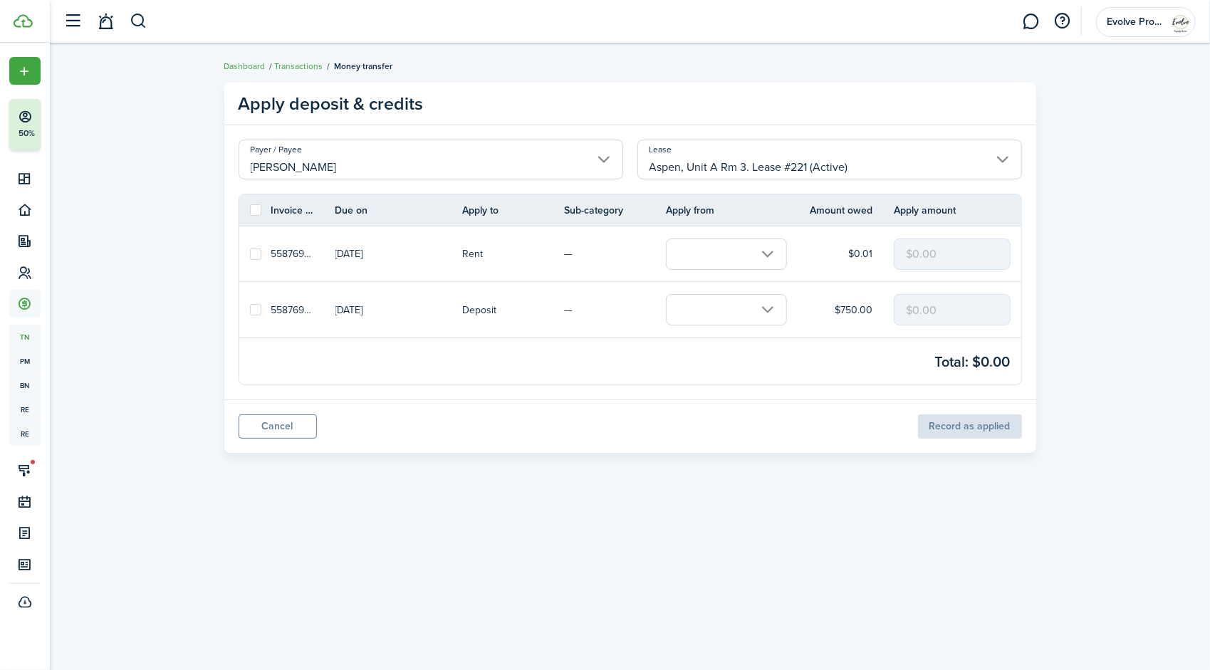
click at [725, 315] on input "text" at bounding box center [726, 309] width 121 height 31
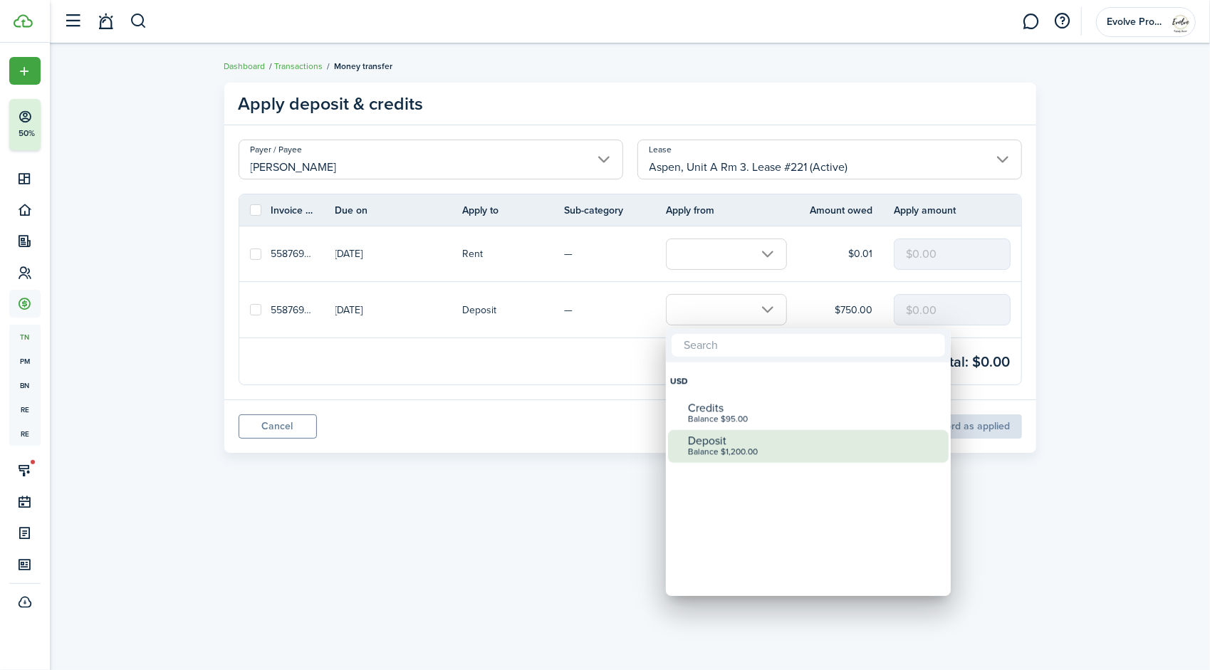
click at [728, 449] on div "Balance $1,200.00" at bounding box center [814, 452] width 252 height 10
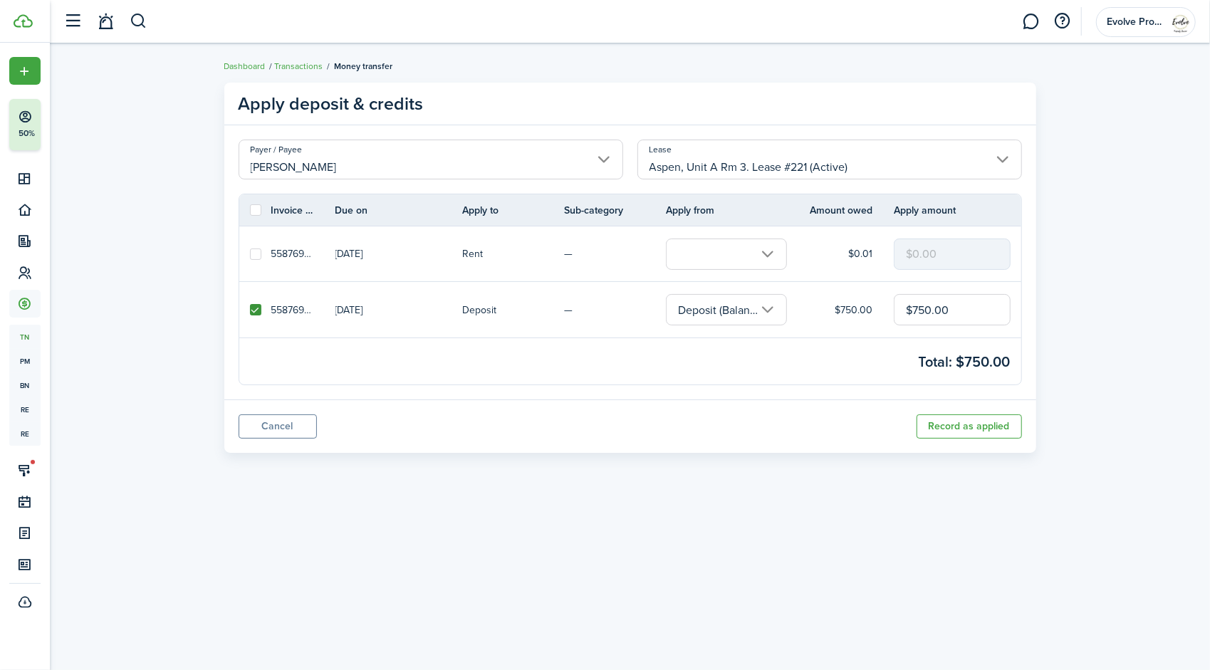
click at [766, 258] on input "text" at bounding box center [726, 254] width 121 height 31
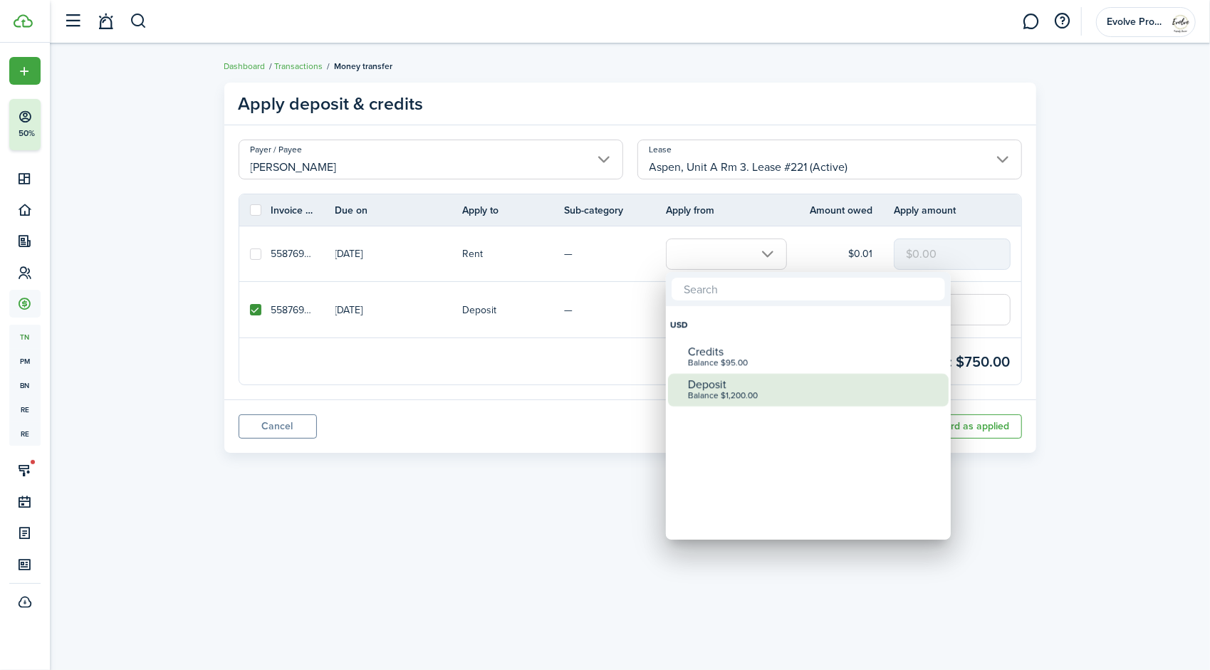
click at [738, 387] on div "Deposit" at bounding box center [814, 384] width 252 height 13
checkbox input "true"
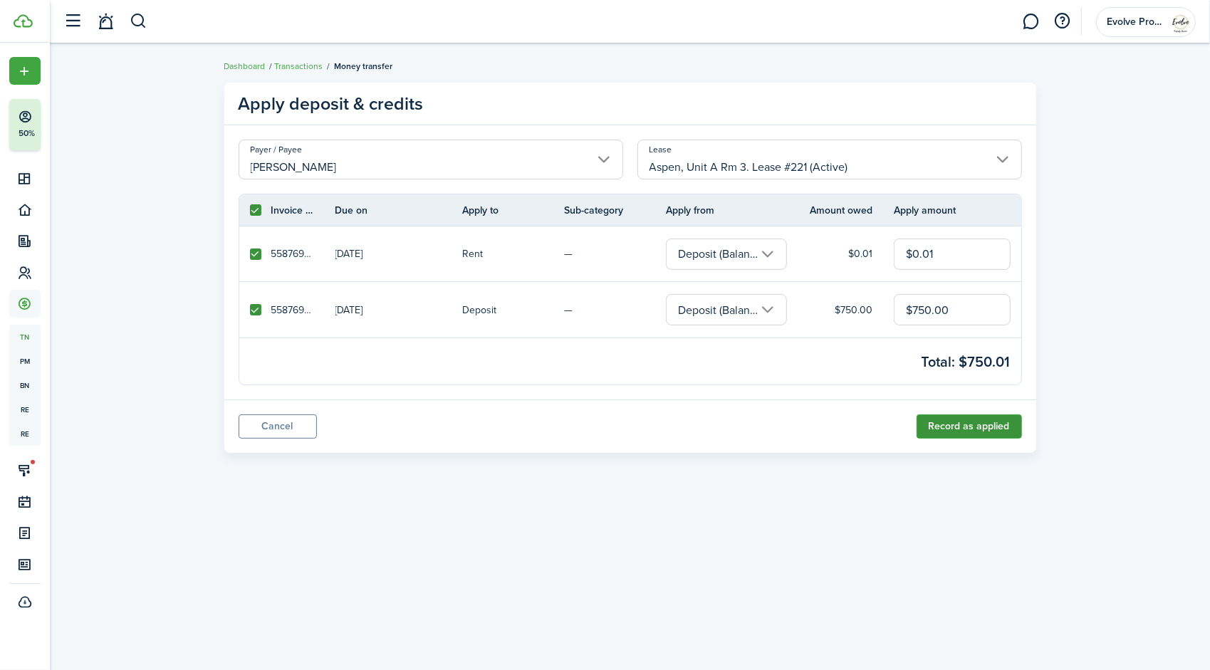
click at [937, 433] on button "Record as applied" at bounding box center [968, 426] width 105 height 24
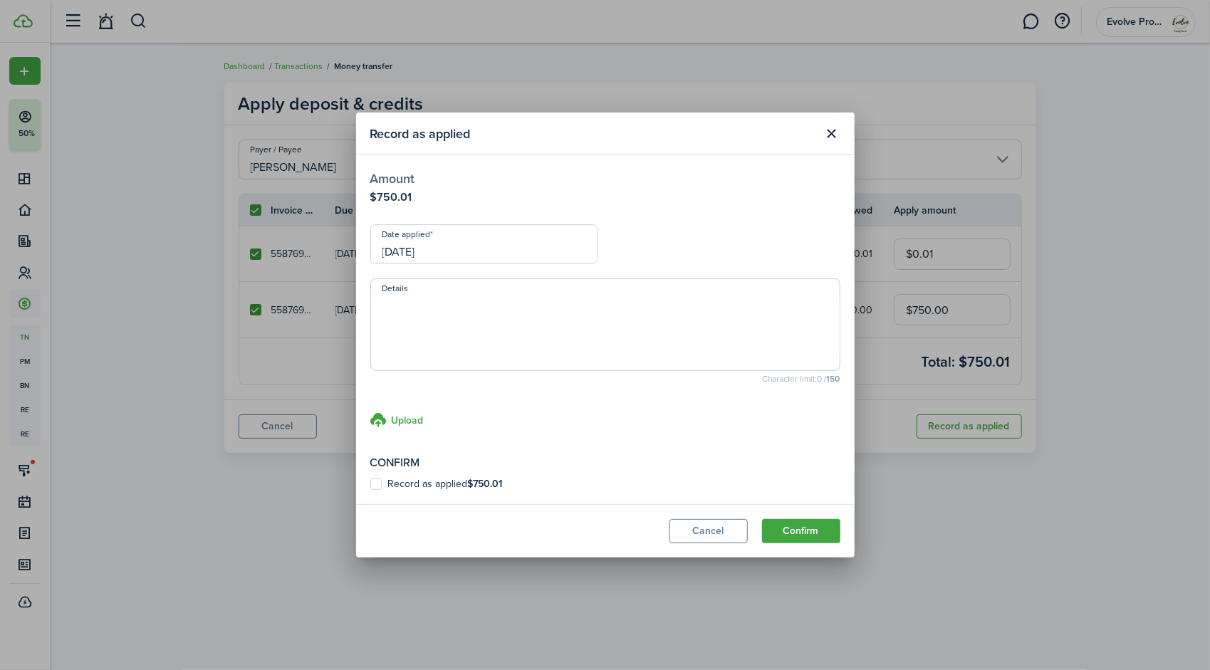
click at [375, 485] on label "Record as applied $750.01" at bounding box center [436, 483] width 132 height 11
click at [370, 485] on input "Record as applied $750.01" at bounding box center [370, 484] width 1 height 1
checkbox input "true"
click at [776, 534] on button "Confirm" at bounding box center [801, 531] width 78 height 24
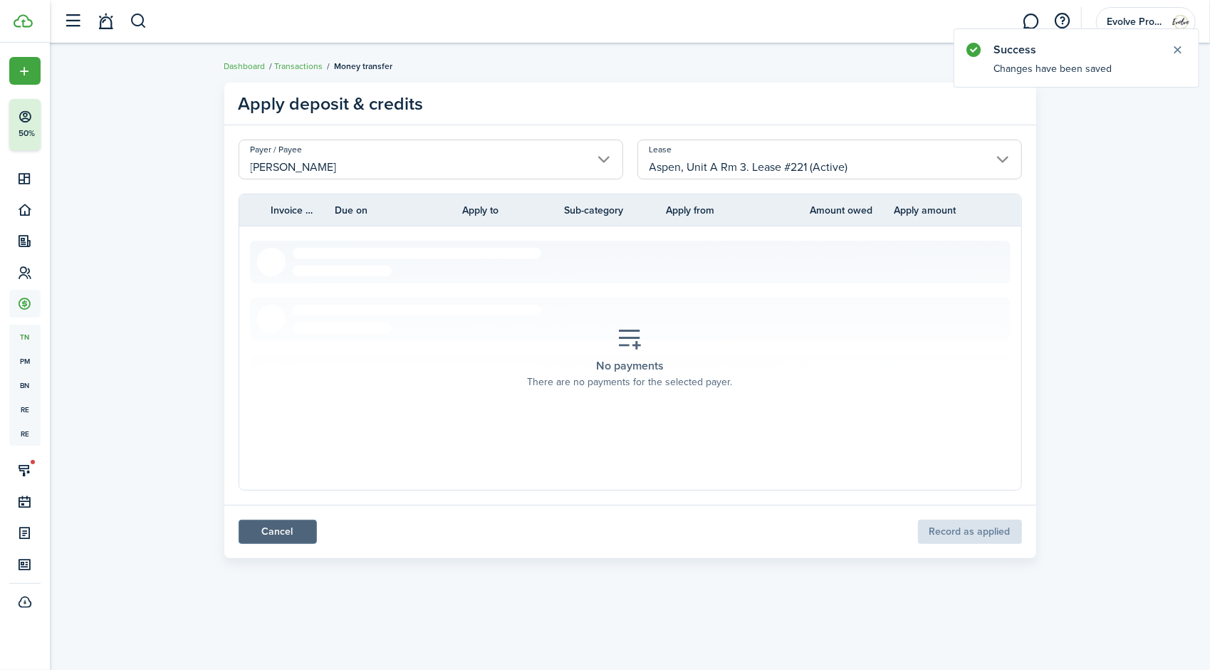
click at [278, 525] on link "Cancel" at bounding box center [278, 532] width 78 height 24
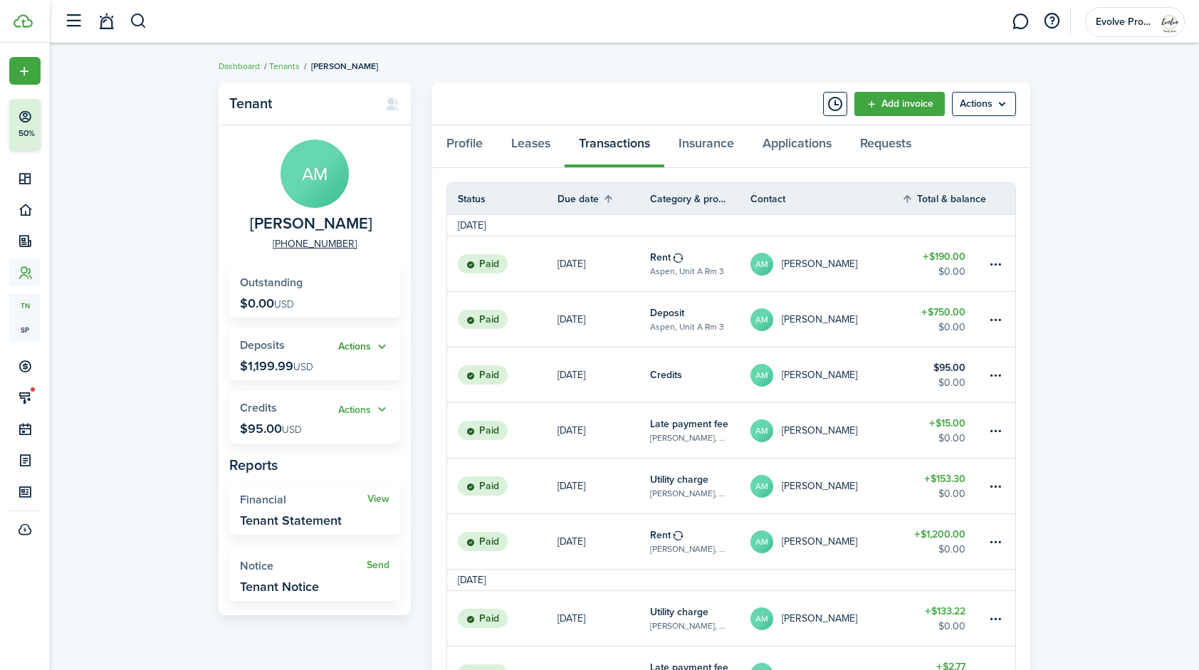
click at [381, 345] on button "Actions" at bounding box center [363, 347] width 51 height 16
